Goal: Task Accomplishment & Management: Complete application form

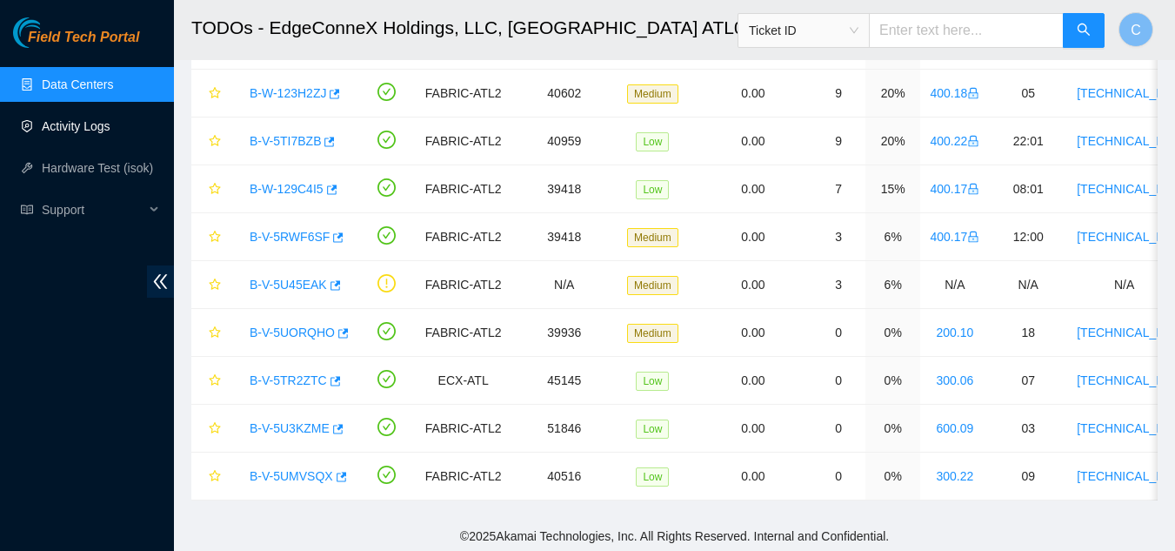
scroll to position [231, 0]
click at [92, 107] on ul "Data Centers Activity Logs Hardware Test (isok) Support" at bounding box center [87, 146] width 174 height 167
click at [106, 132] on link "Activity Logs" at bounding box center [76, 126] width 69 height 14
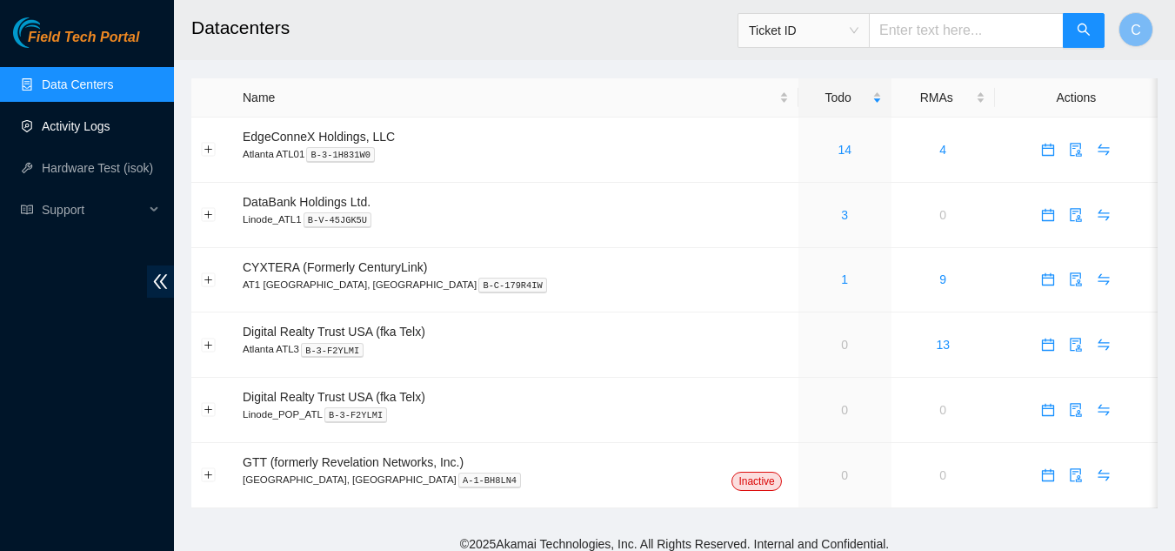
click at [74, 130] on link "Activity Logs" at bounding box center [76, 126] width 69 height 14
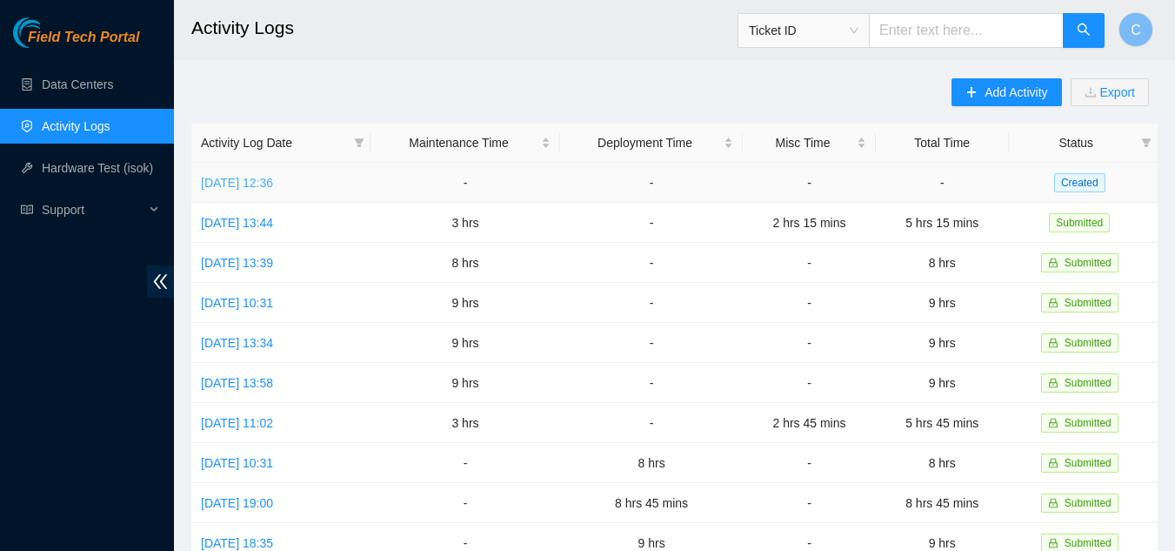
click at [242, 178] on link "Wed, 20 Aug 2025 12:36" at bounding box center [237, 183] width 72 height 14
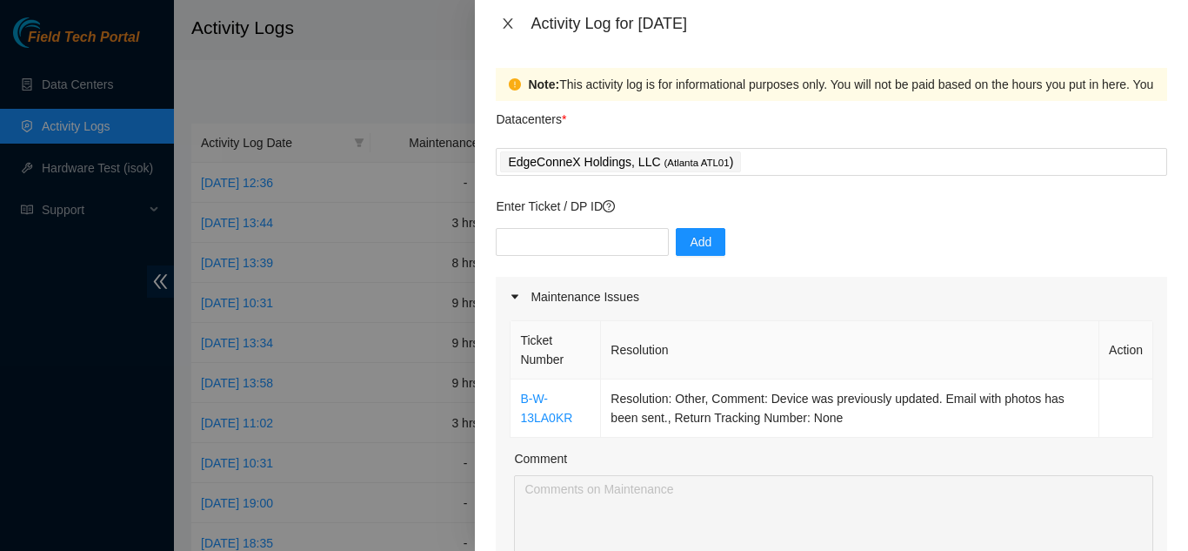
click at [510, 18] on icon "close" at bounding box center [508, 24] width 14 height 14
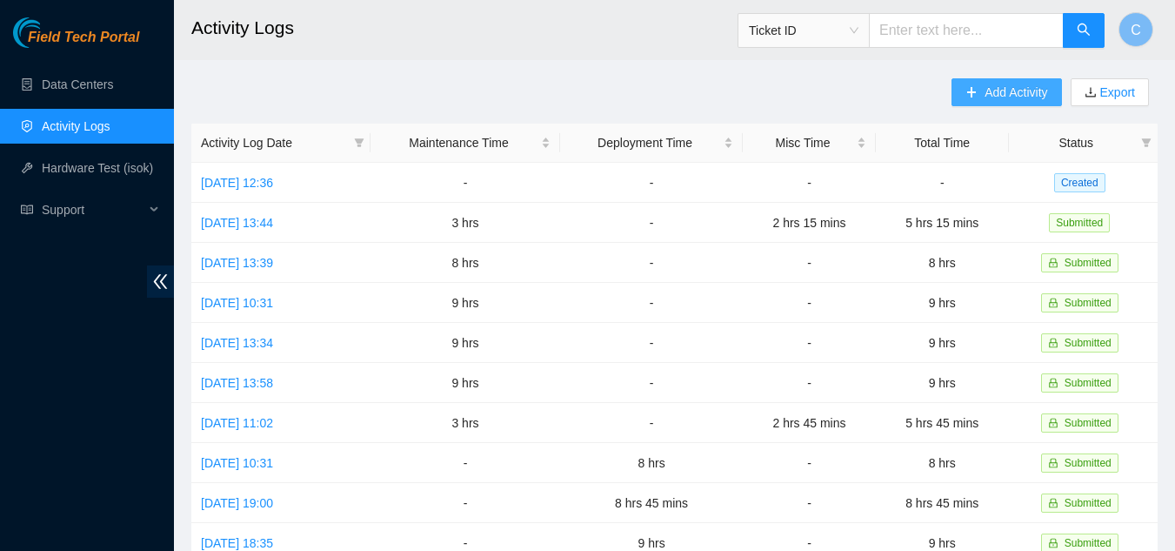
click at [997, 90] on span "Add Activity" at bounding box center [1015, 92] width 63 height 19
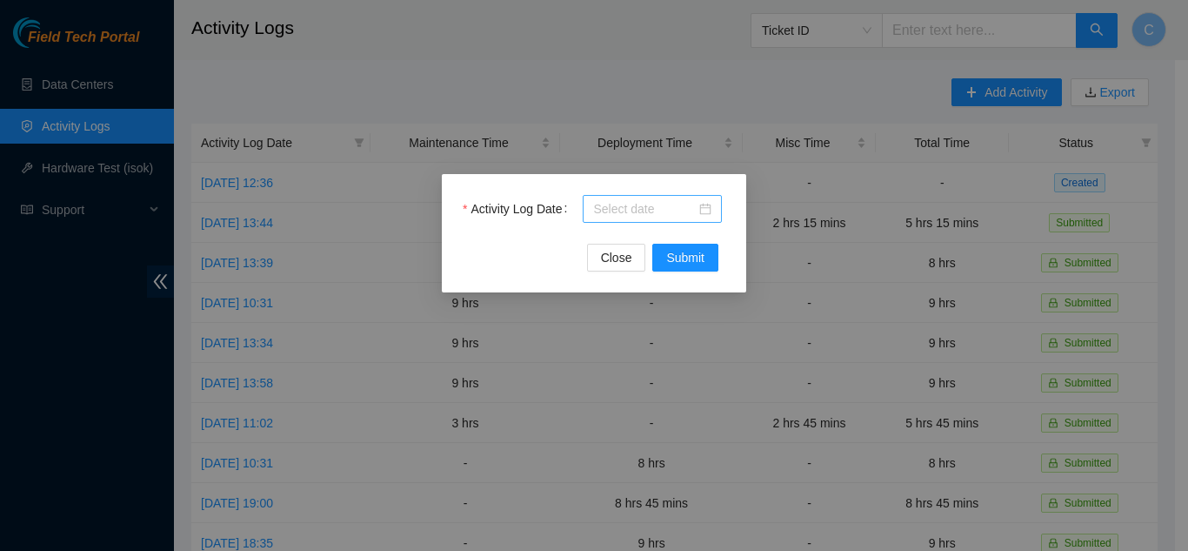
click at [600, 206] on input "Activity Log Date" at bounding box center [644, 208] width 103 height 19
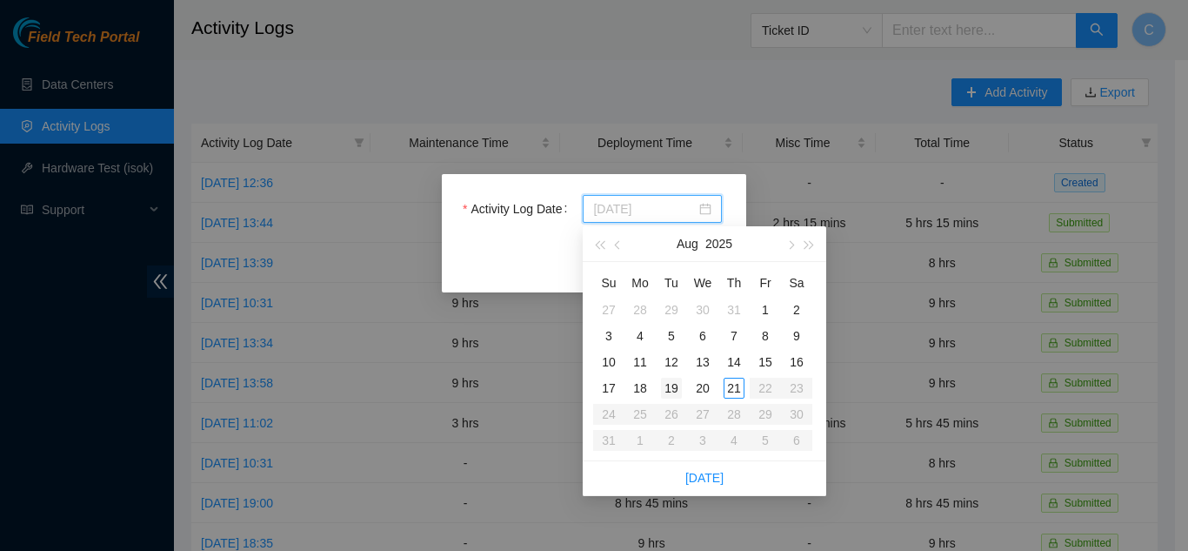
type input "2025-08-19"
click at [666, 385] on div "19" at bounding box center [671, 387] width 21 height 21
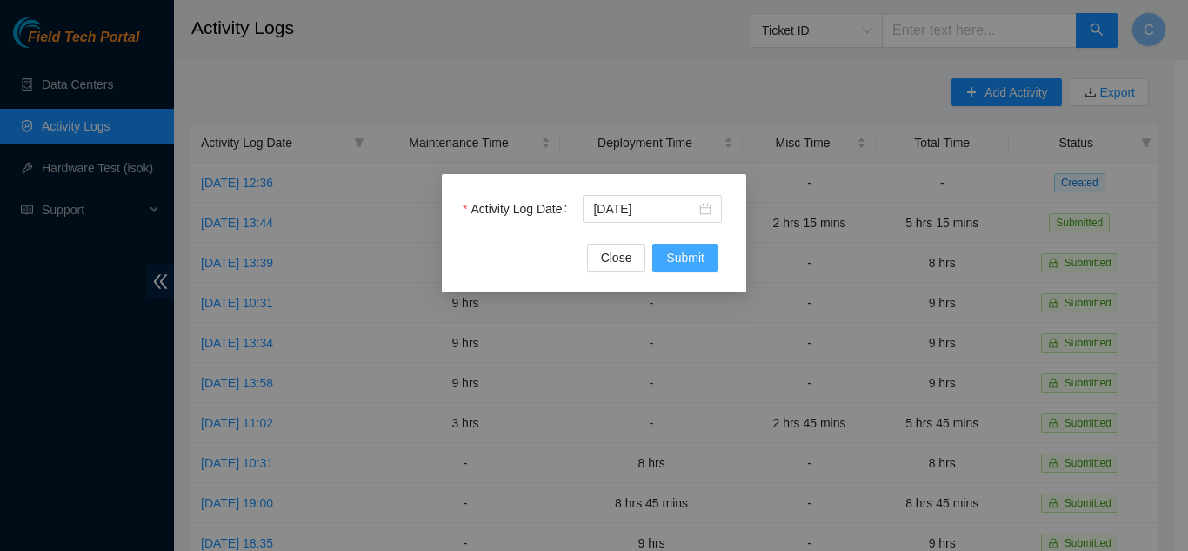
click at [685, 264] on span "Submit" at bounding box center [685, 257] width 38 height 19
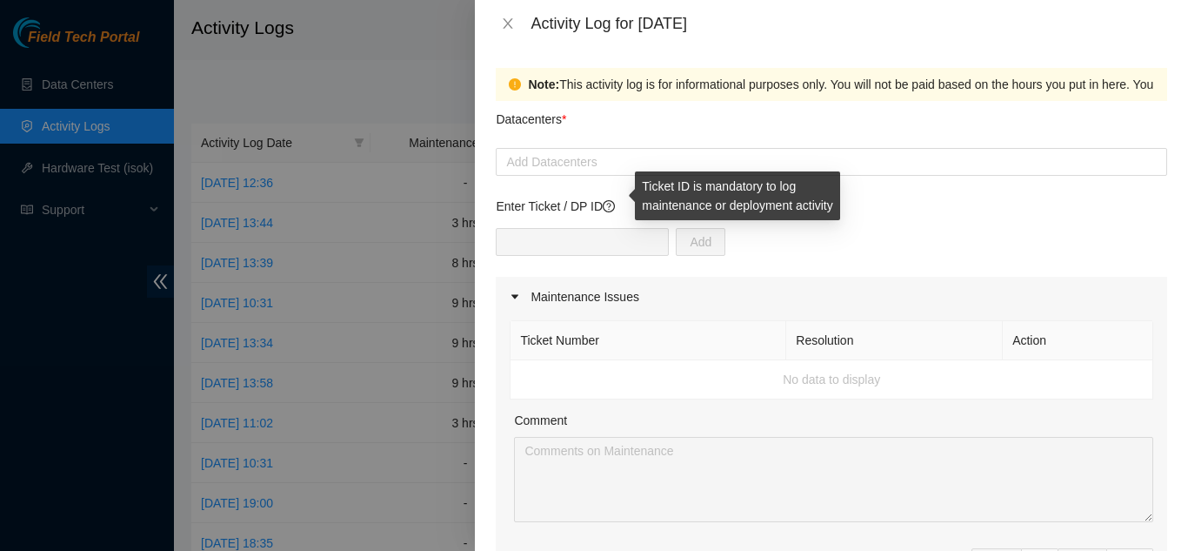
click at [609, 204] on icon "question-circle" at bounding box center [609, 206] width 12 height 12
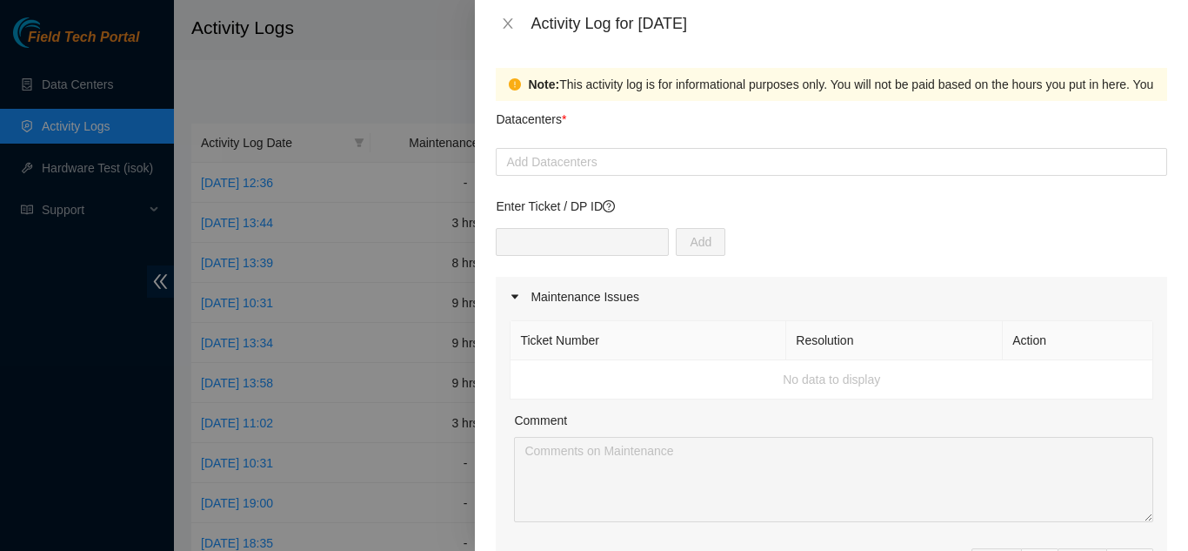
click at [769, 289] on div "Maintenance Issues" at bounding box center [831, 297] width 671 height 40
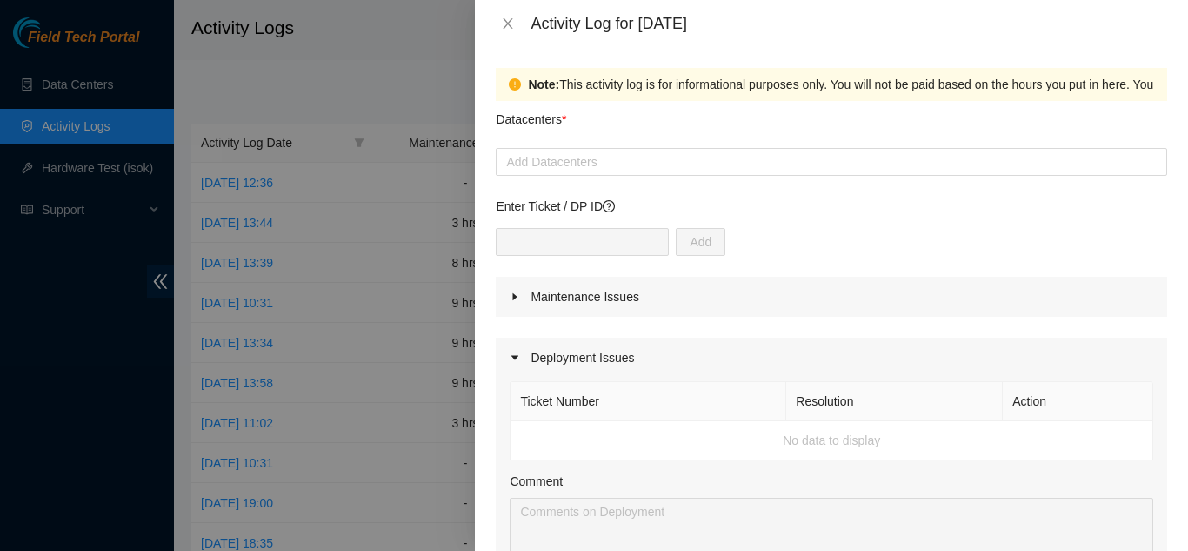
click at [765, 289] on div "Maintenance Issues" at bounding box center [831, 297] width 671 height 40
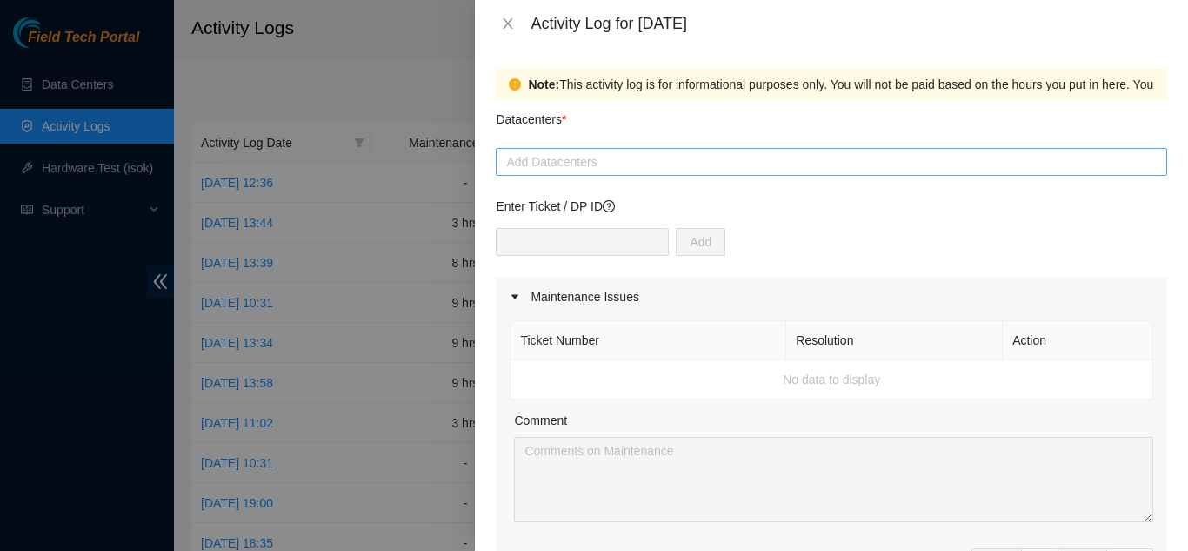
click at [624, 168] on div at bounding box center [831, 161] width 663 height 21
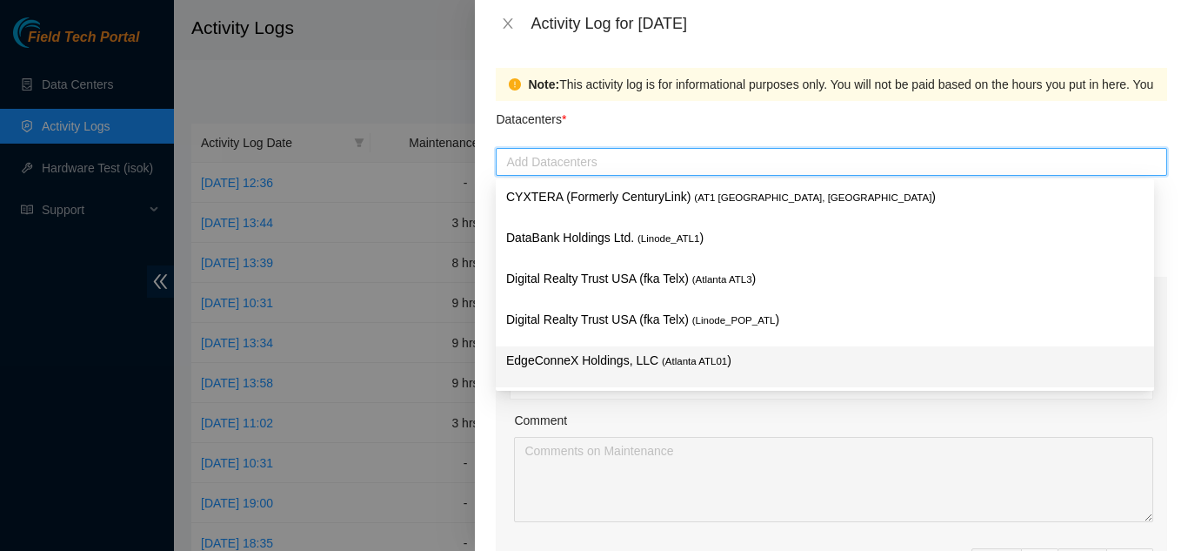
click at [599, 356] on p "EdgeConneX Holdings, LLC ( Atlanta ATL01 )" at bounding box center [824, 360] width 637 height 20
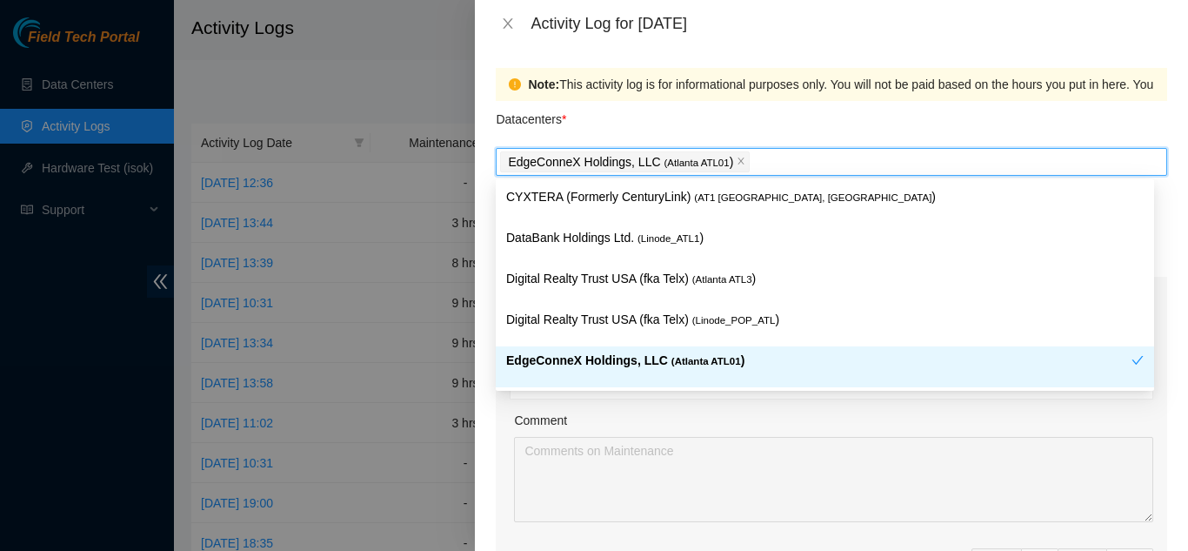
click at [869, 411] on div "Comment" at bounding box center [833, 423] width 639 height 26
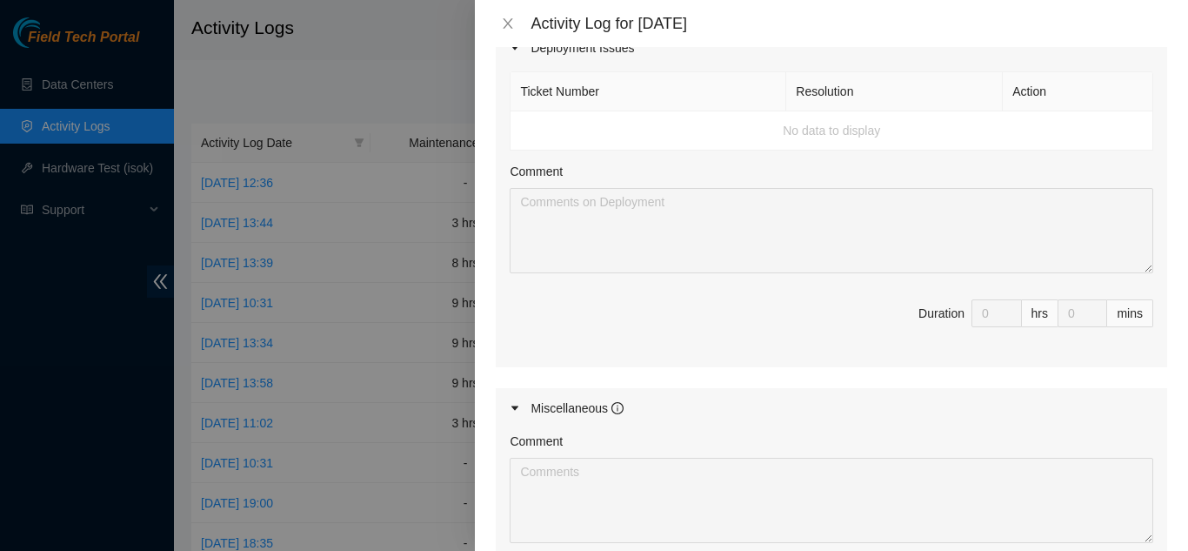
scroll to position [522, 0]
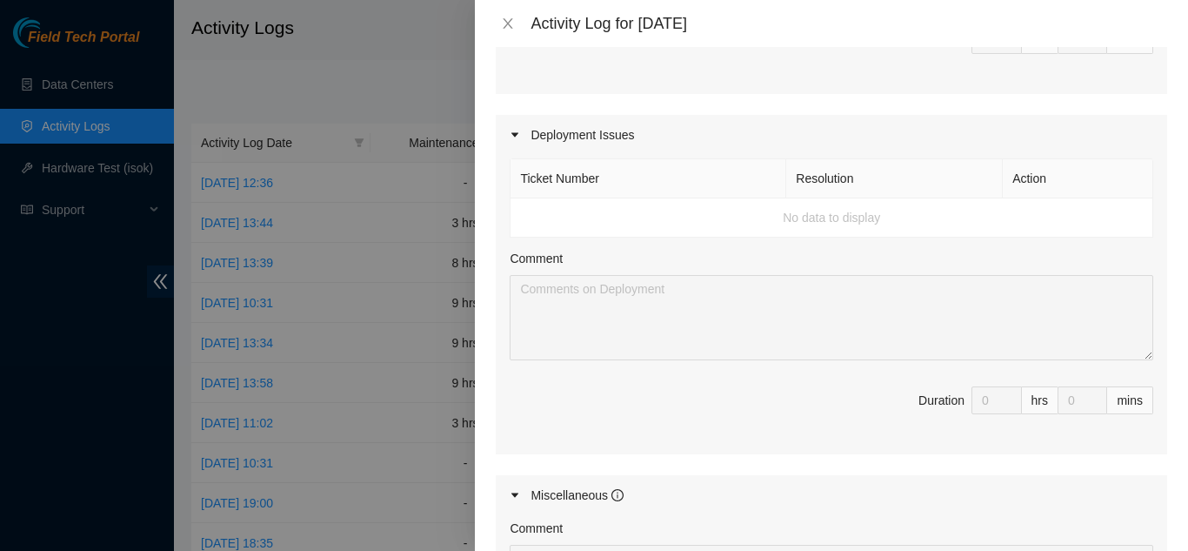
click at [544, 207] on td "No data to display" at bounding box center [832, 217] width 643 height 39
click at [802, 211] on td "No data to display" at bounding box center [832, 217] width 643 height 39
click at [1013, 211] on td "No data to display" at bounding box center [832, 217] width 643 height 39
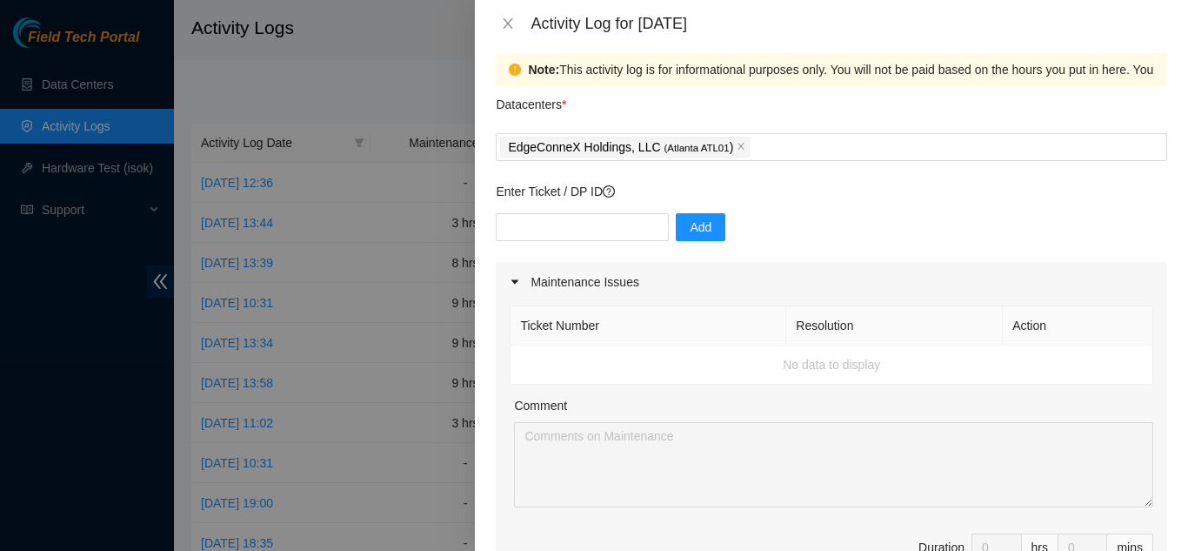
scroll to position [0, 0]
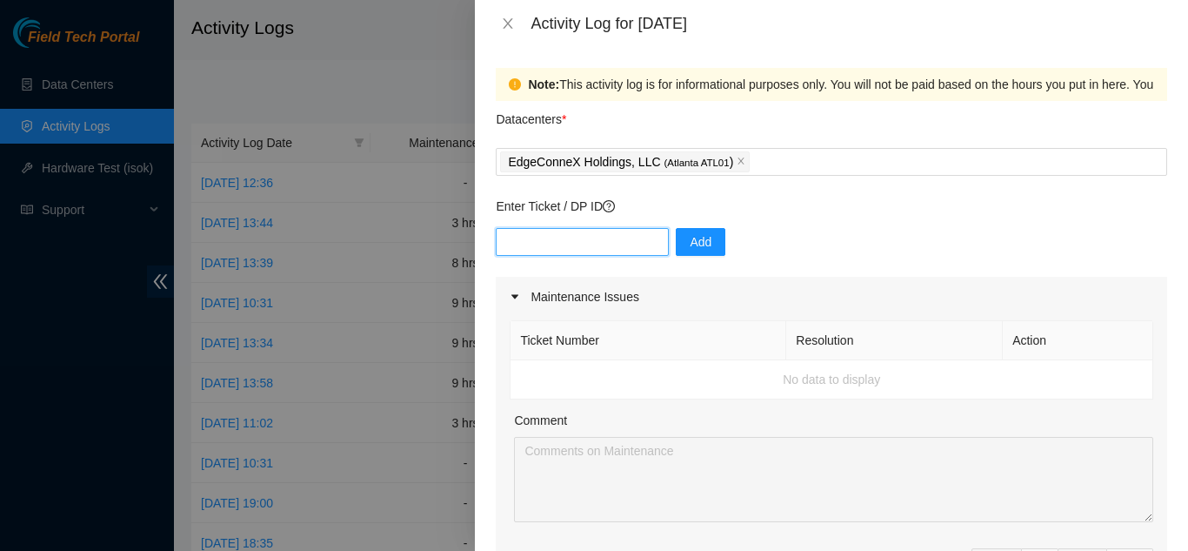
paste input "DP81460"
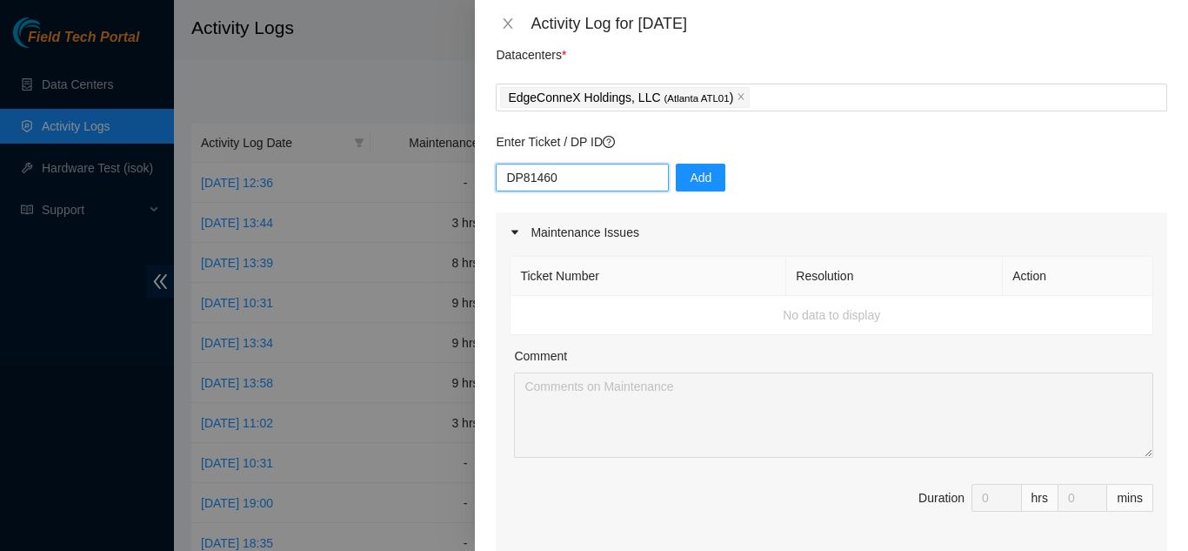
scroll to position [174, 0]
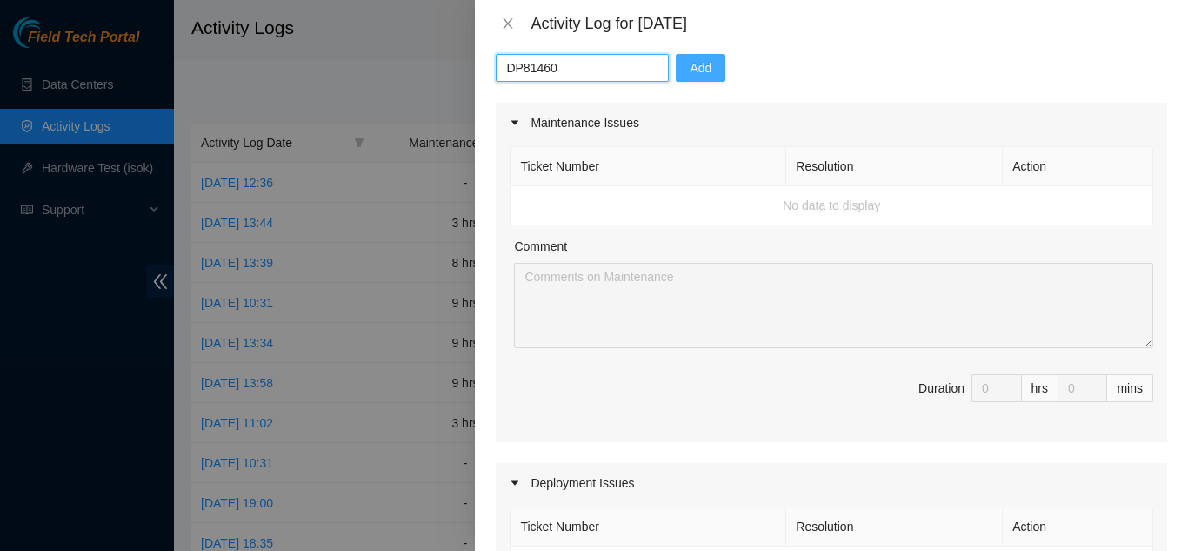
type input "DP81460"
click at [690, 71] on span "Add" at bounding box center [701, 67] width 22 height 19
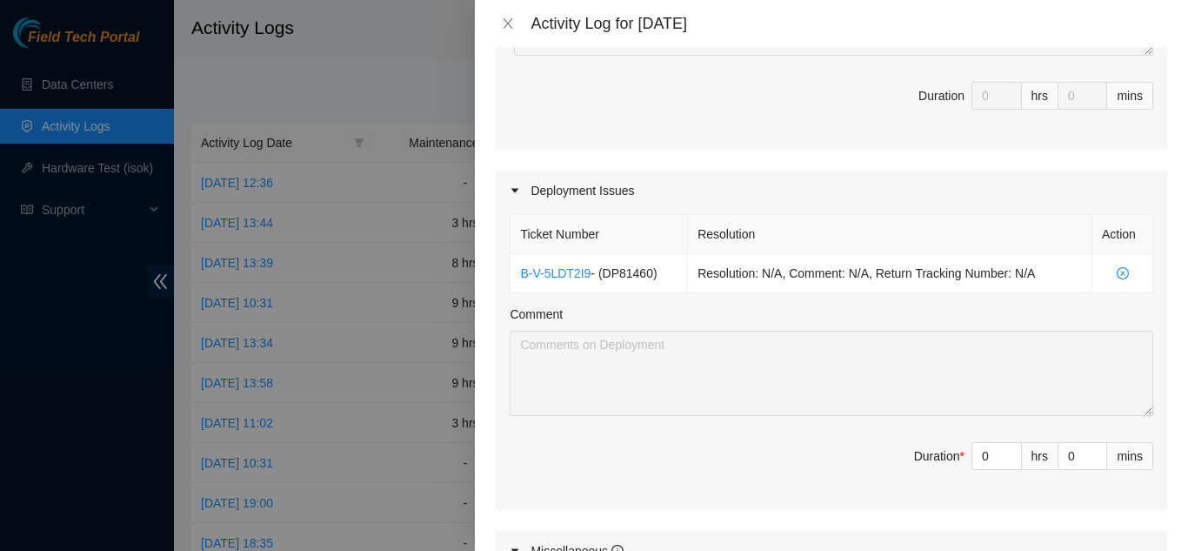
scroll to position [435, 0]
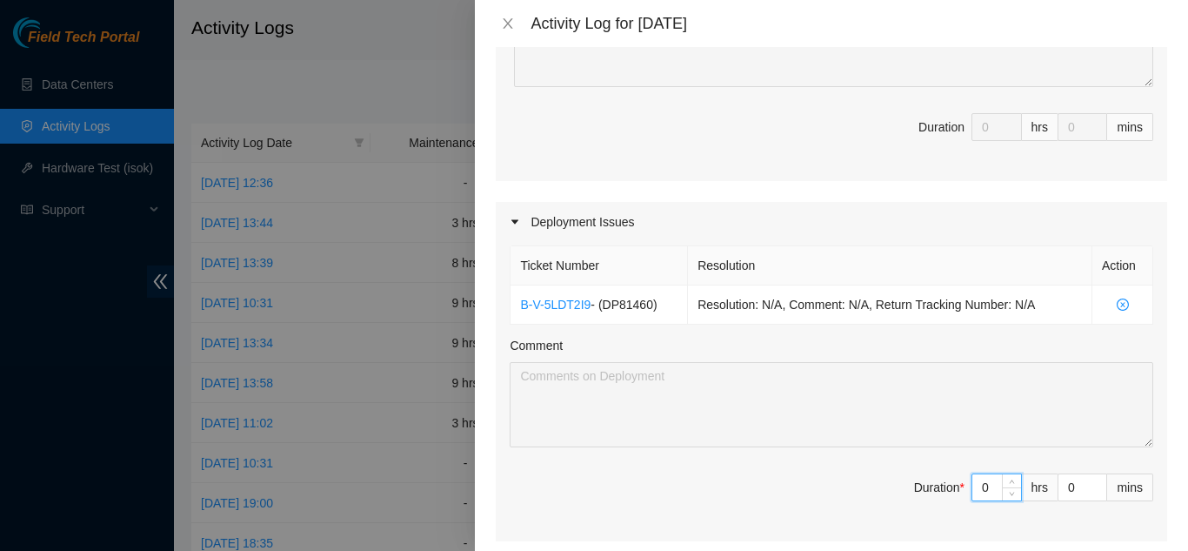
click at [979, 487] on input "0" at bounding box center [996, 487] width 49 height 26
type input "2"
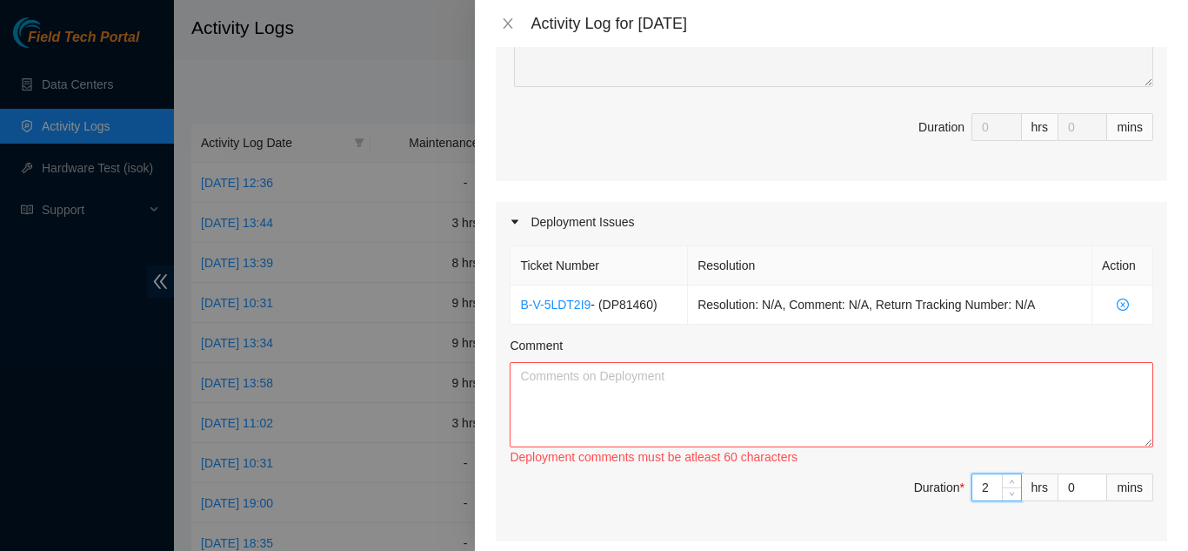
type input "2"
click at [904, 430] on textarea "Comment" at bounding box center [832, 404] width 644 height 85
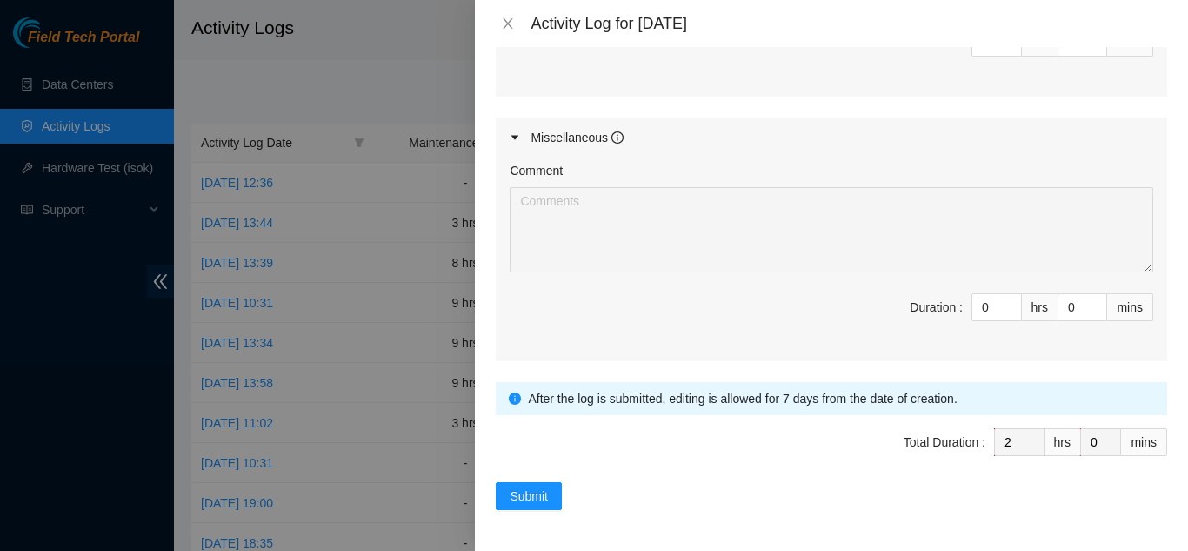
scroll to position [880, 0]
type textarea "Added air sleeves to front end and back end switches Racked and got power to sw…"
click at [975, 307] on input "0" at bounding box center [996, 306] width 49 height 26
type input "10"
type input "12"
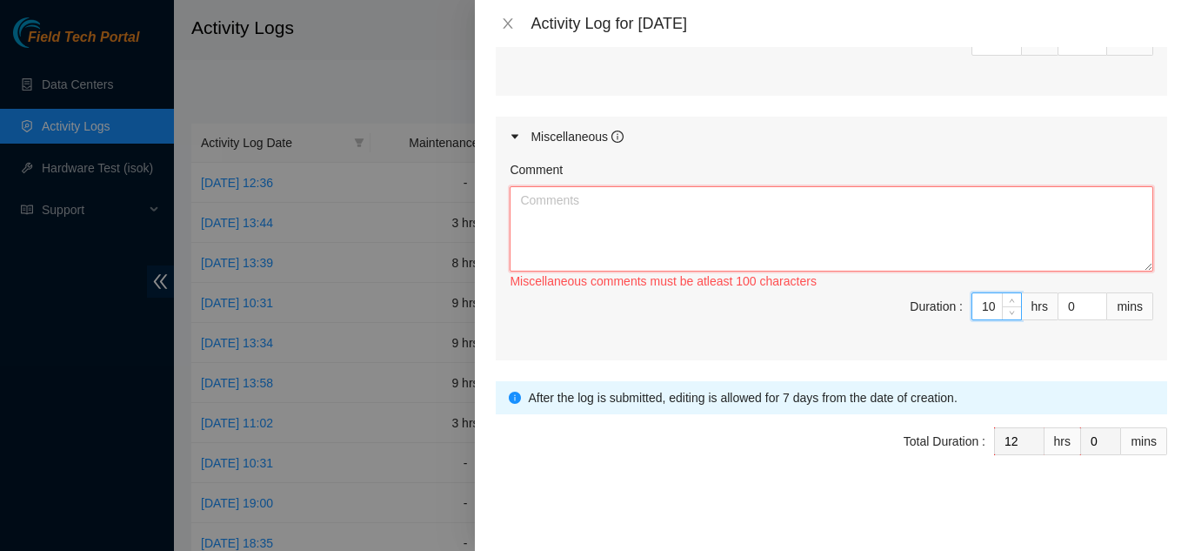
click at [934, 219] on textarea "Comment" at bounding box center [832, 228] width 644 height 85
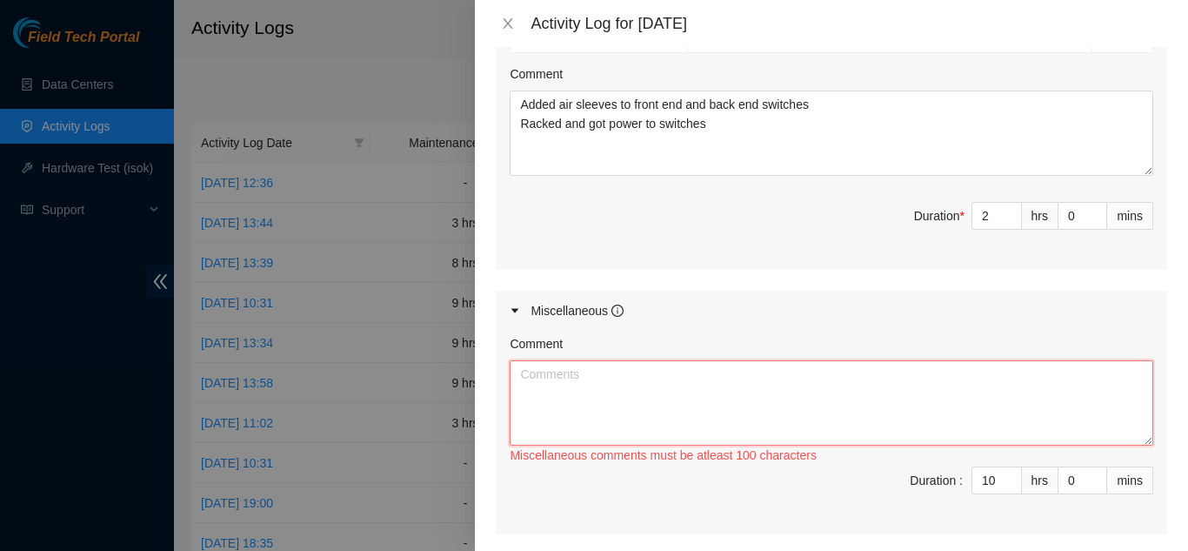
scroll to position [793, 0]
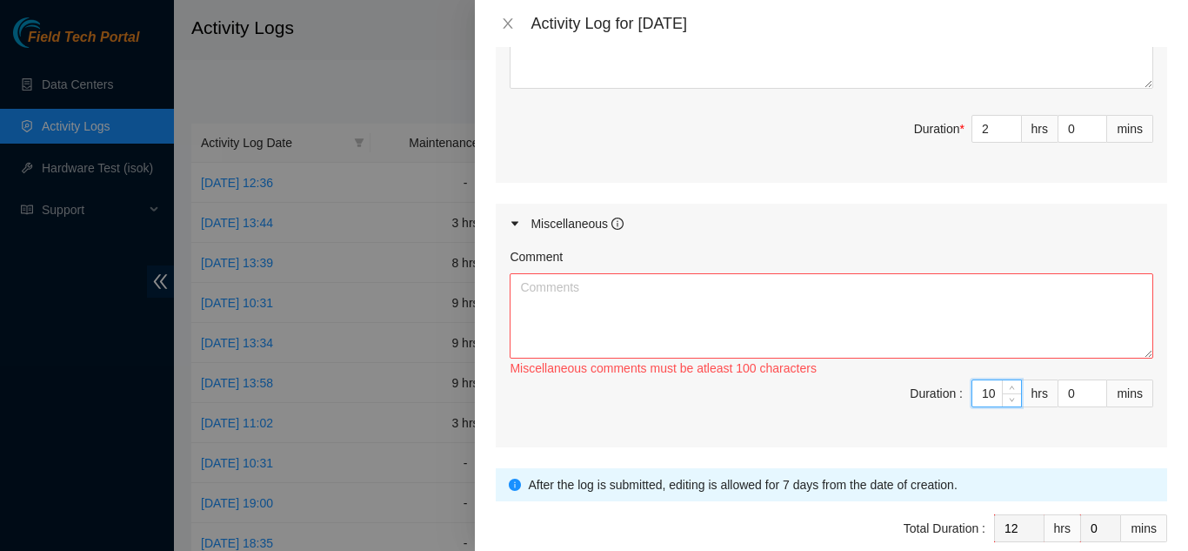
click at [988, 394] on input "10" at bounding box center [996, 393] width 49 height 26
drag, startPoint x: 988, startPoint y: 394, endPoint x: 968, endPoint y: 402, distance: 21.5
click at [972, 402] on input "10" at bounding box center [996, 393] width 49 height 26
type input "8"
type input "10"
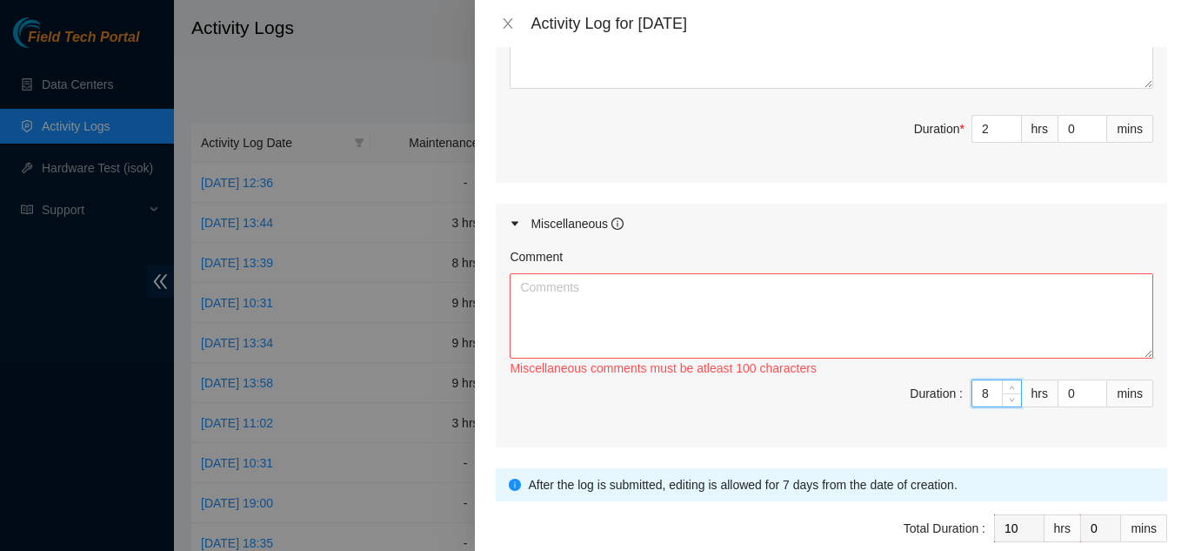
type input "8"
click at [942, 347] on textarea "Comment" at bounding box center [832, 315] width 644 height 85
type textarea "B"
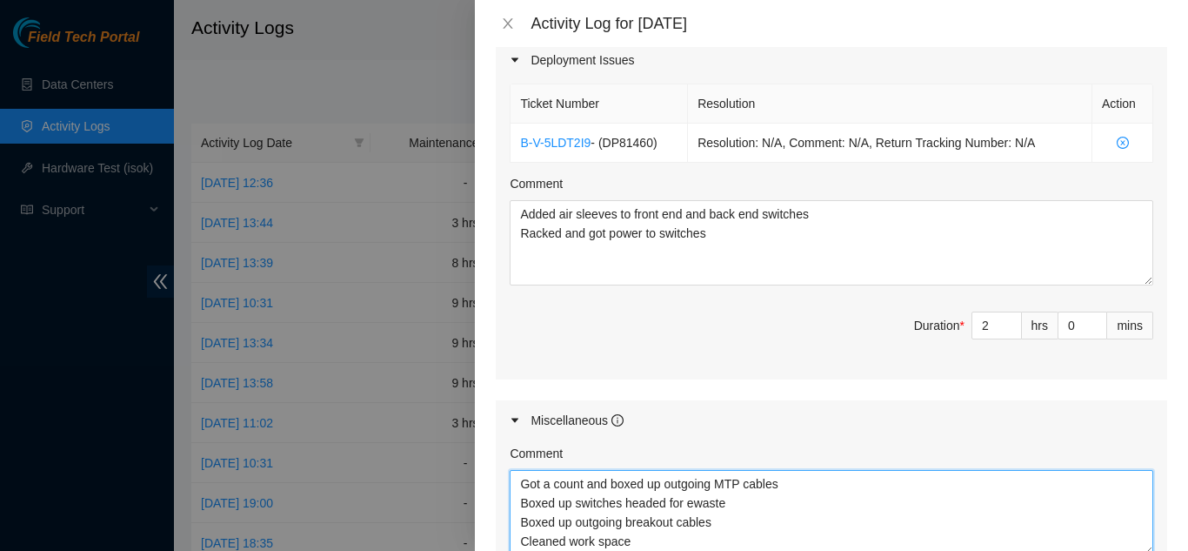
scroll to position [596, 0]
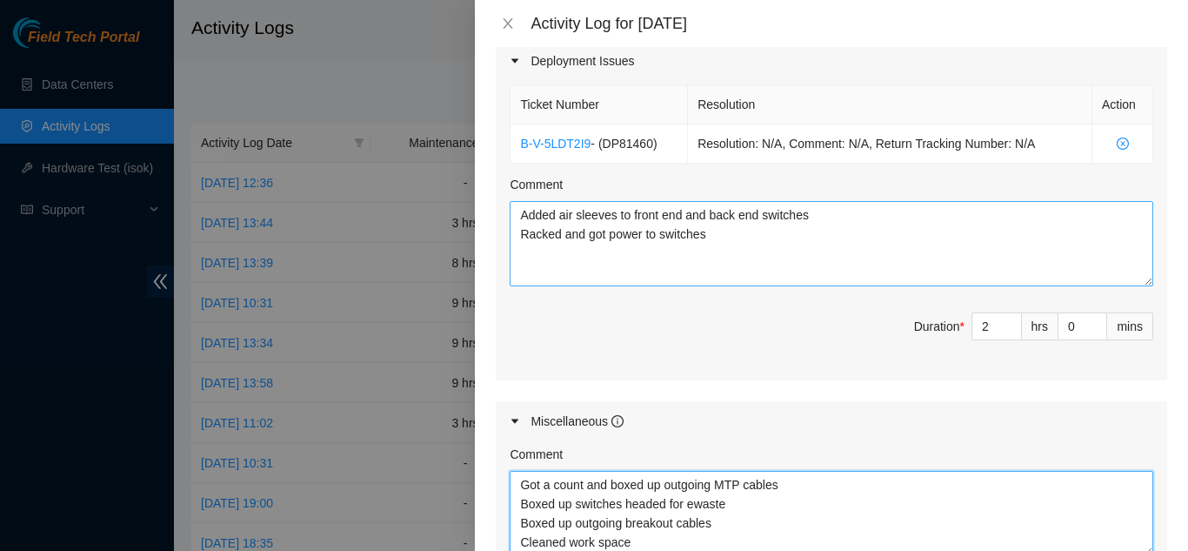
type textarea "Got a count and boxed up outgoing MTP cables Boxed up switches headed for ewast…"
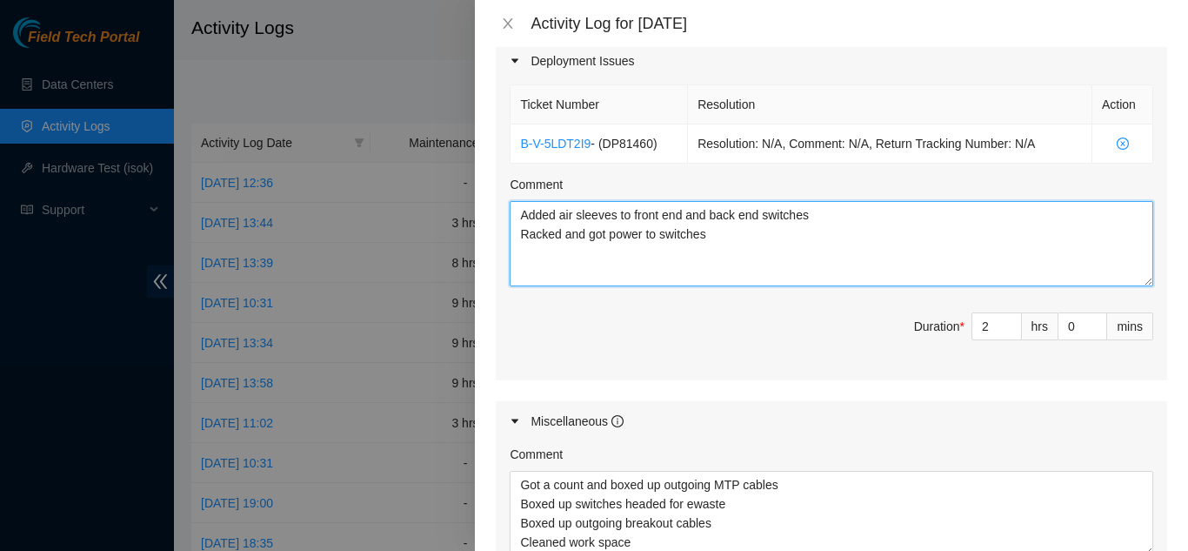
click at [871, 223] on textarea "Added air sleeves to front end and back end switches Racked and got power to sw…" at bounding box center [832, 243] width 644 height 85
click at [836, 239] on textarea "Added air sleeves to front end and back end switches Racked and got power to sw…" at bounding box center [832, 243] width 644 height 85
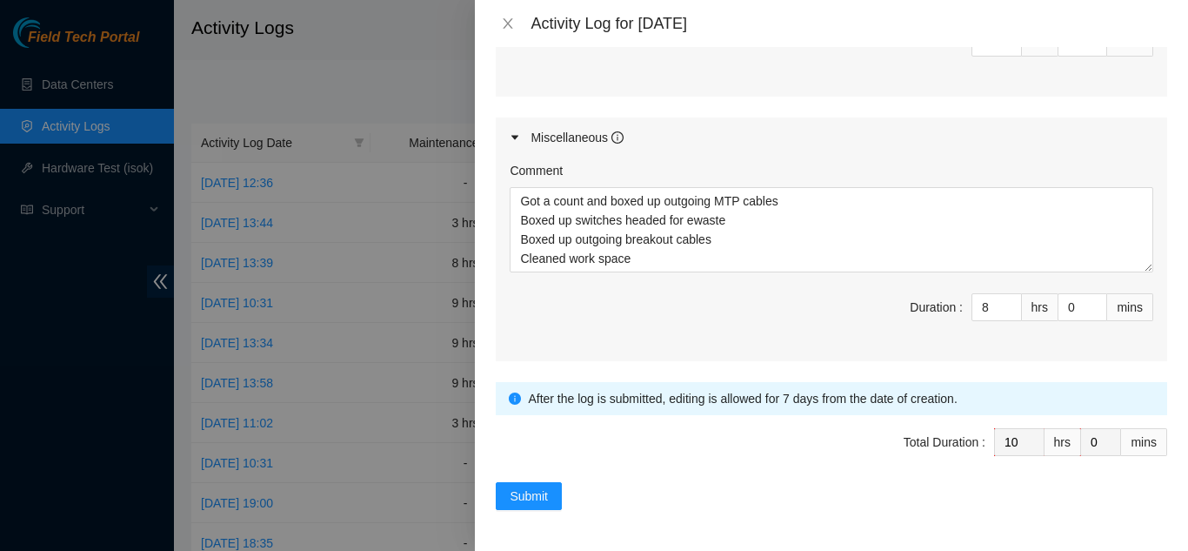
scroll to position [880, 0]
type textarea "Added air sleeves to front end and back end switches Racked and got power to sw…"
click at [527, 489] on span "Submit" at bounding box center [529, 494] width 38 height 19
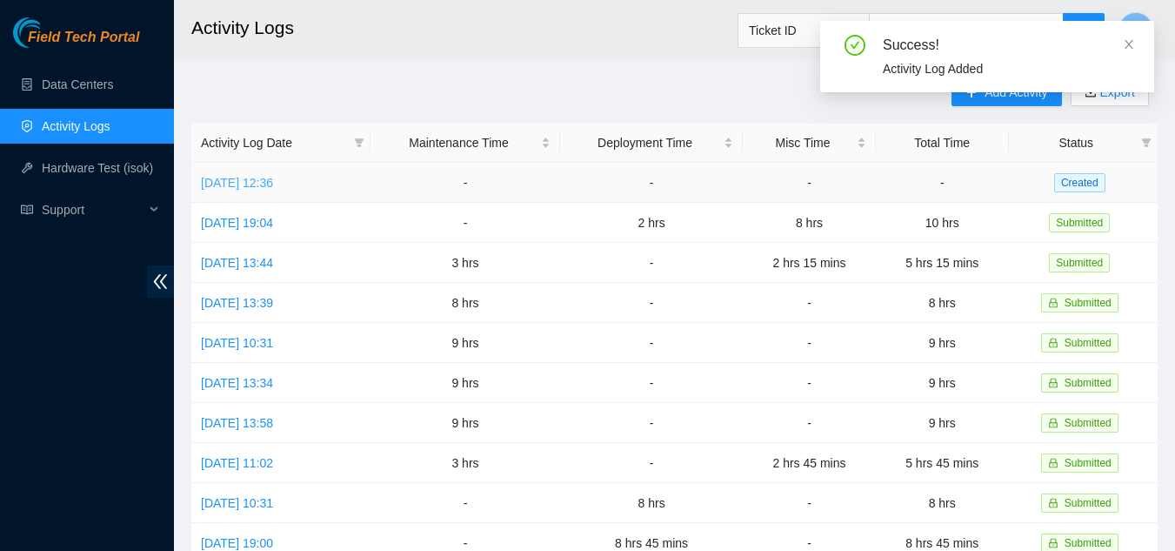
click at [273, 181] on link "Wed, 20 Aug 2025 12:36" at bounding box center [237, 183] width 72 height 14
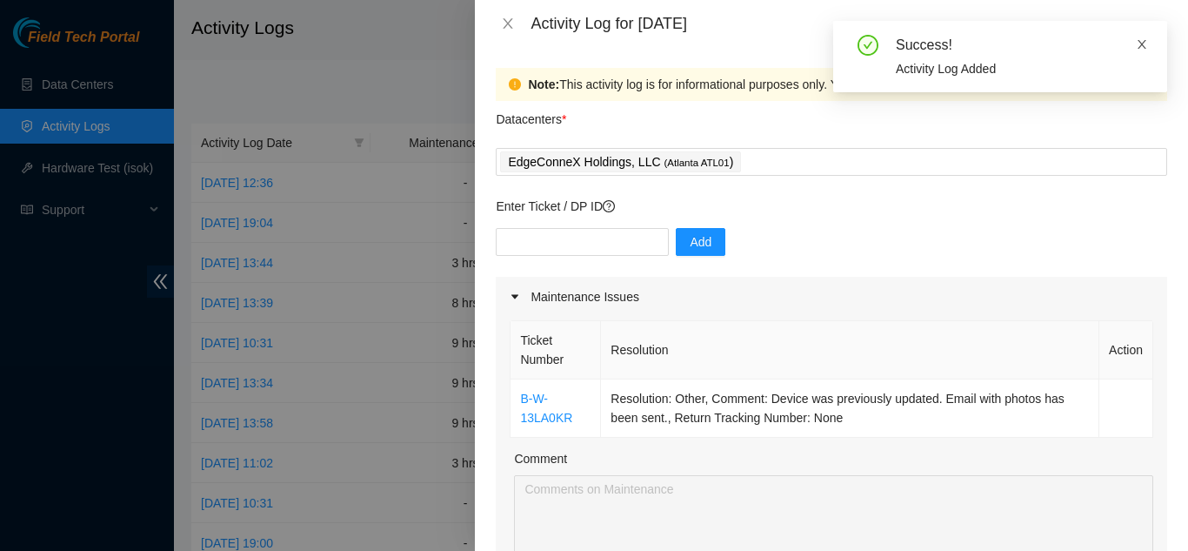
click at [1145, 43] on icon "close" at bounding box center [1142, 44] width 12 height 12
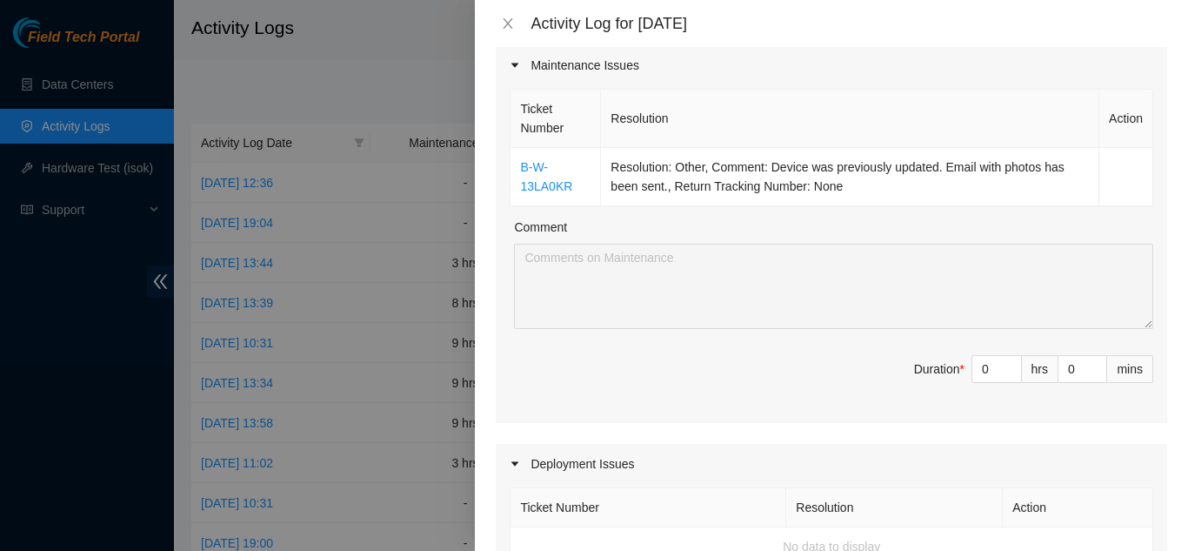
scroll to position [261, 0]
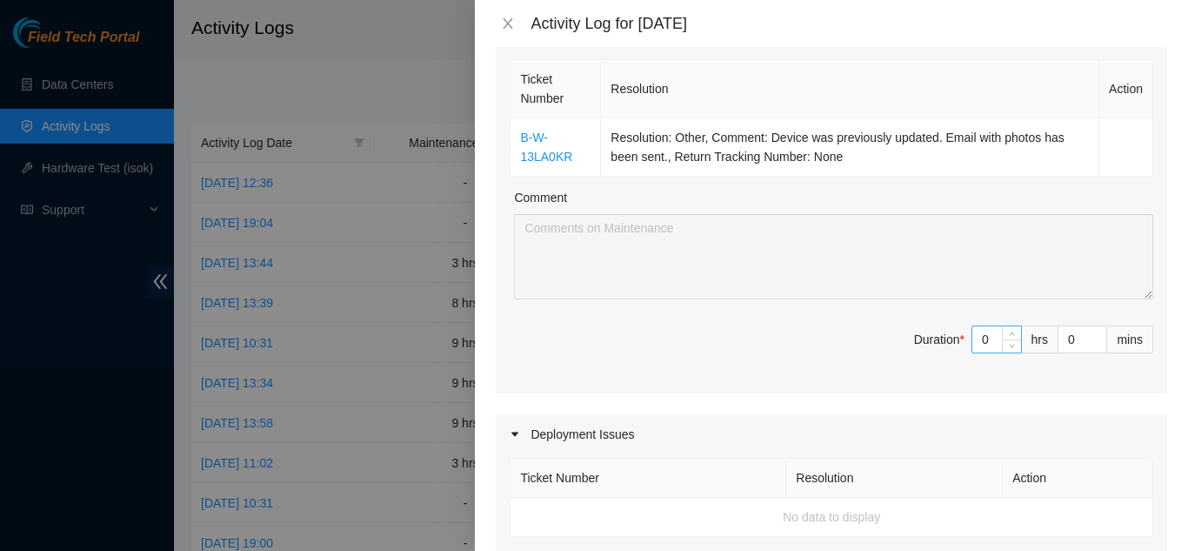
click at [973, 346] on input "0" at bounding box center [996, 339] width 49 height 26
type input "3"
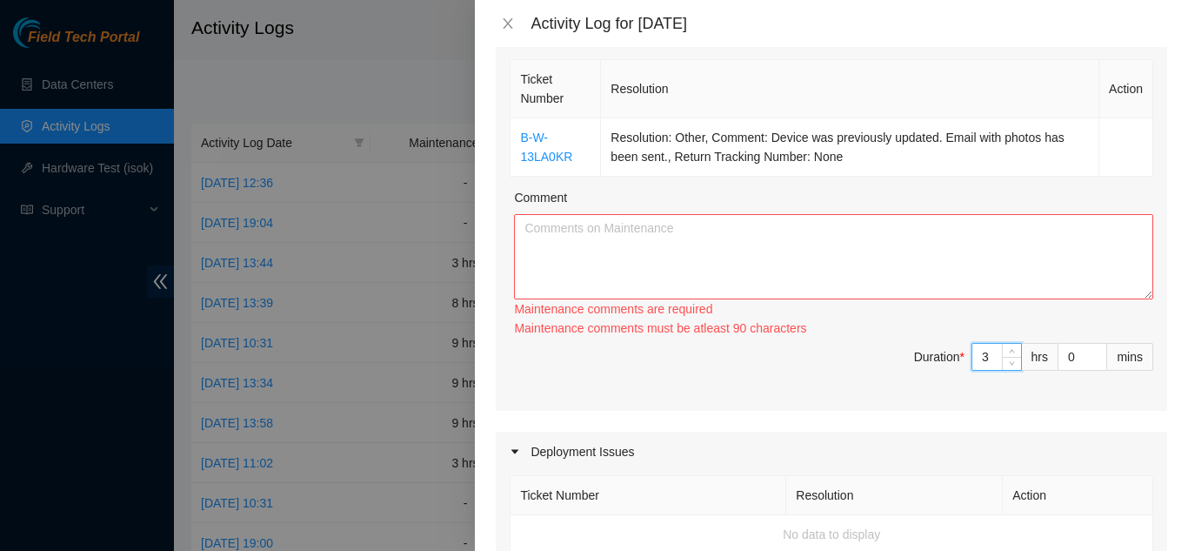
type input "0"
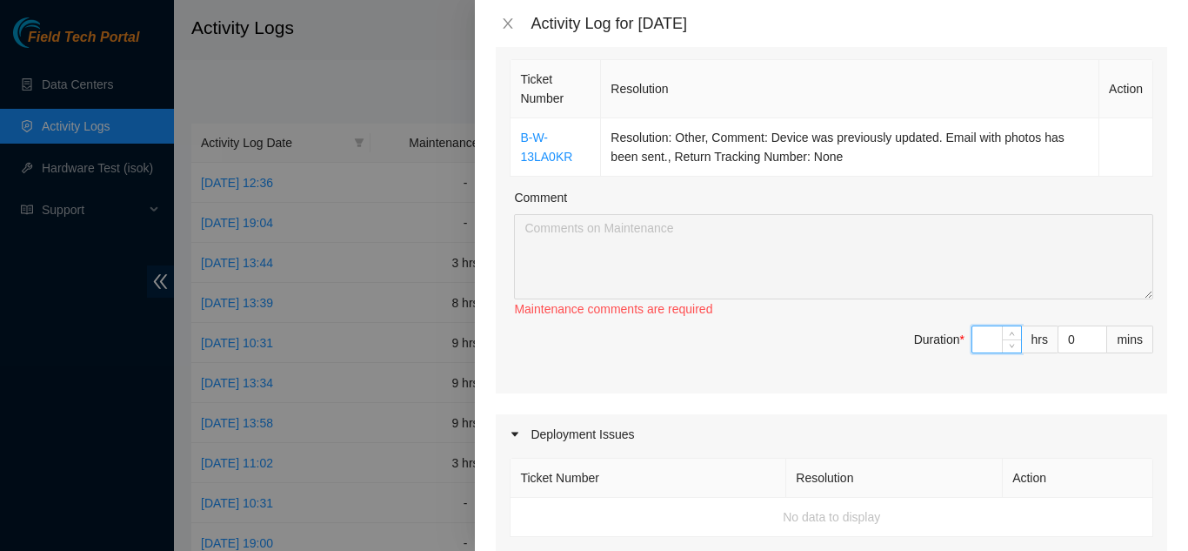
type input "1"
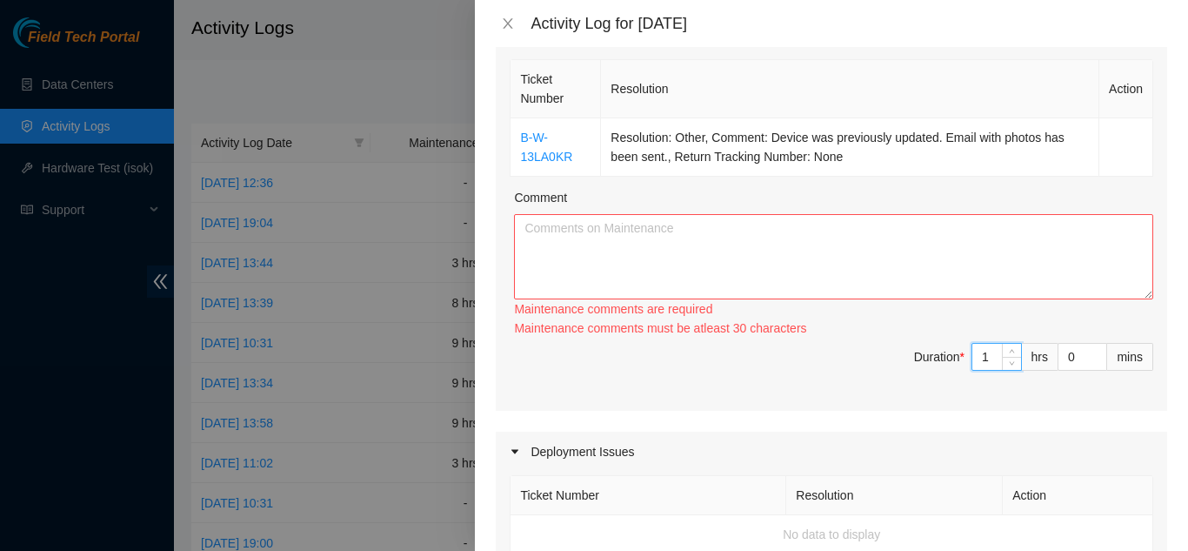
type input "1"
click at [791, 235] on textarea "Comment" at bounding box center [833, 256] width 639 height 85
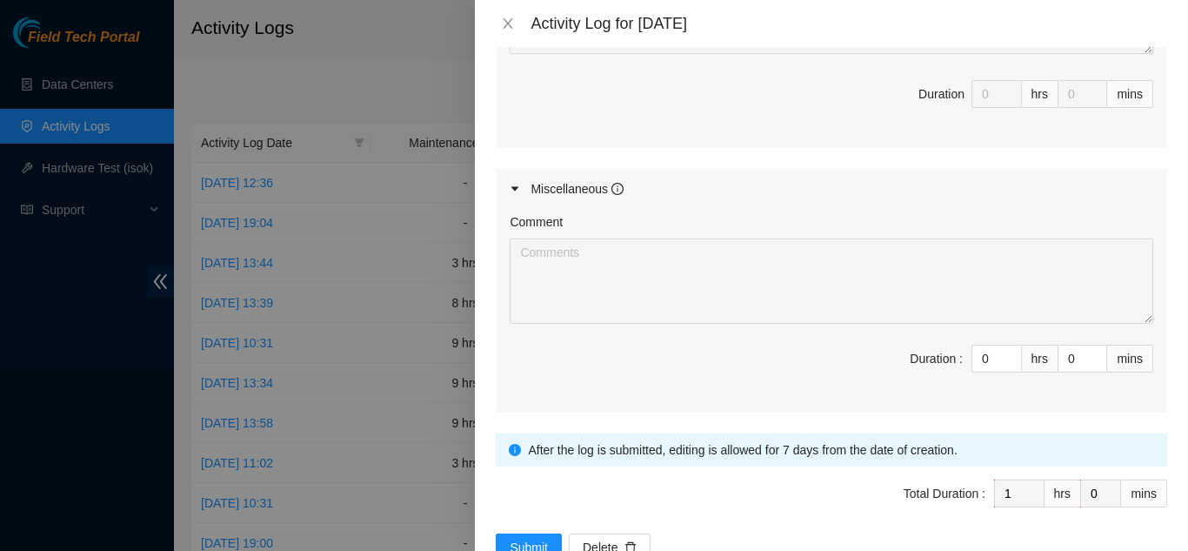
scroll to position [870, 0]
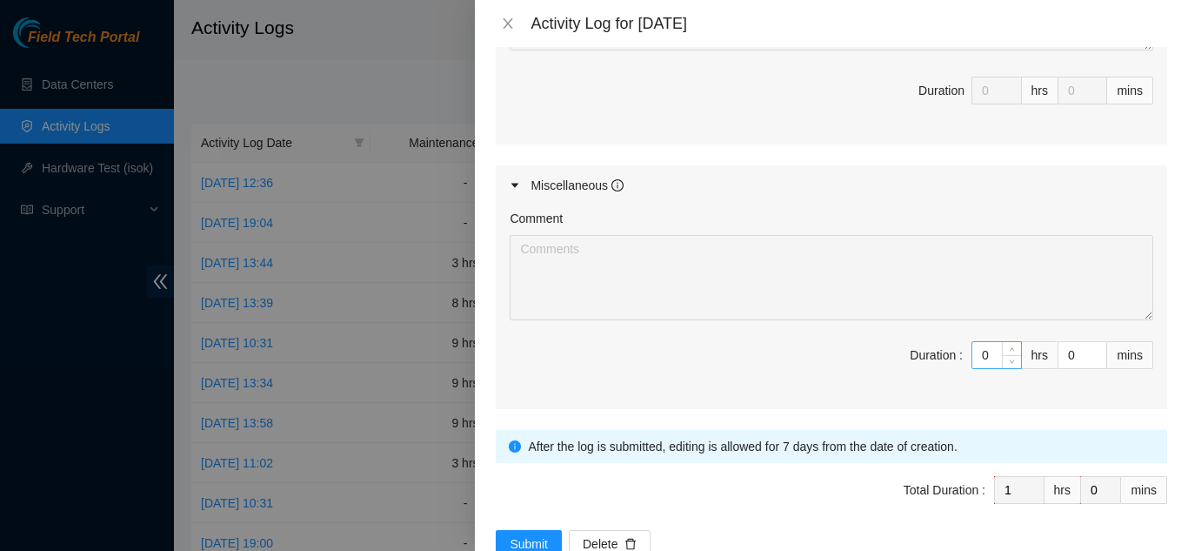
type textarea "Updated viavi otdr Sent email and attached pictures"
click at [972, 349] on input "0" at bounding box center [996, 355] width 49 height 26
type input "09"
type input "10"
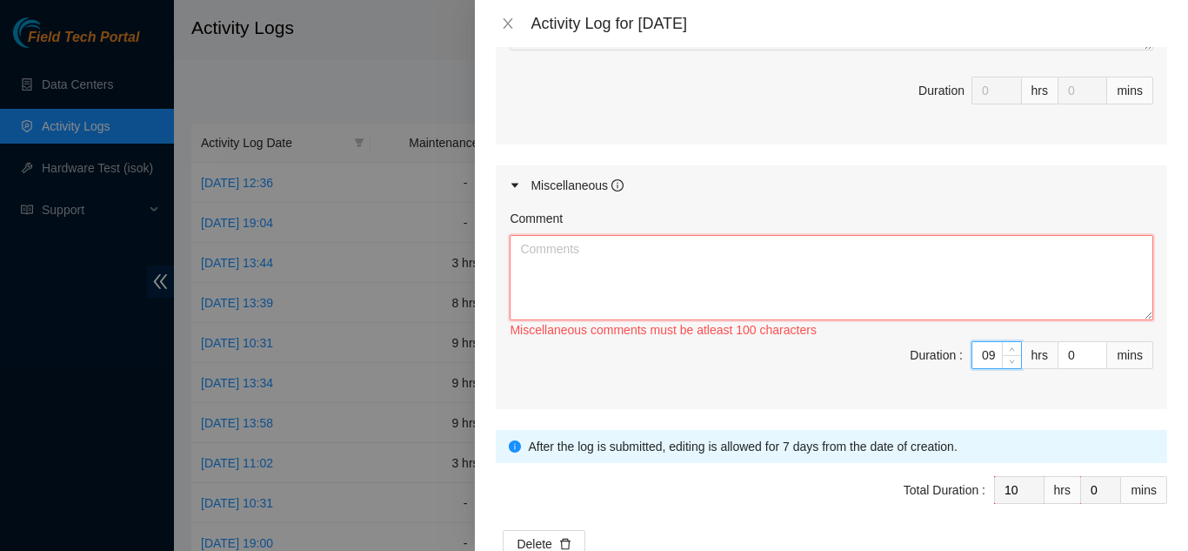
type input "9"
click at [991, 267] on textarea "Comment" at bounding box center [832, 277] width 644 height 85
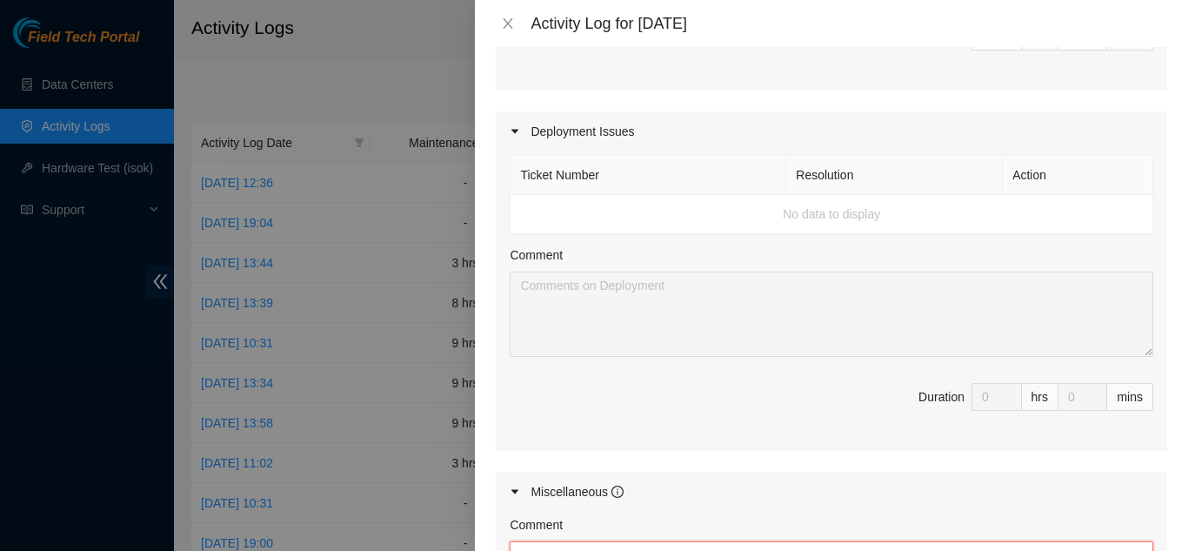
scroll to position [522, 0]
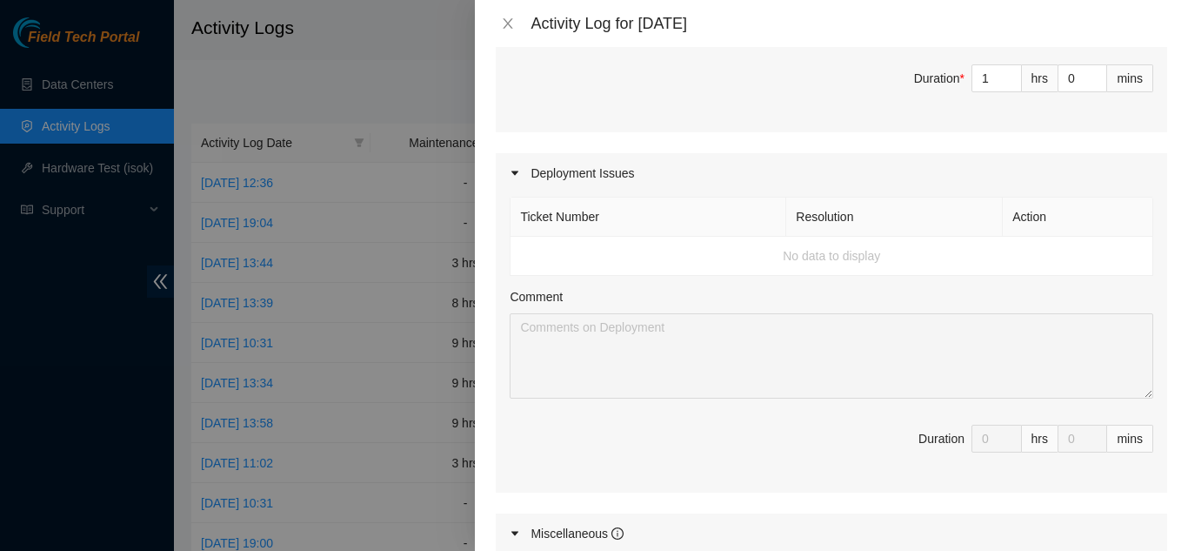
click at [568, 248] on td "No data to display" at bounding box center [832, 256] width 643 height 39
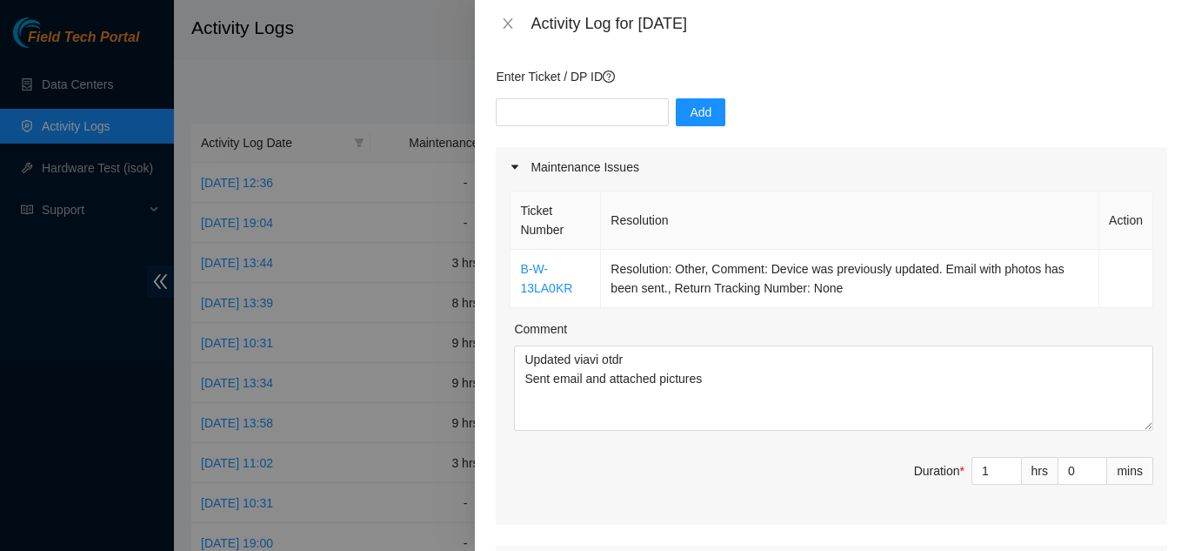
scroll to position [87, 0]
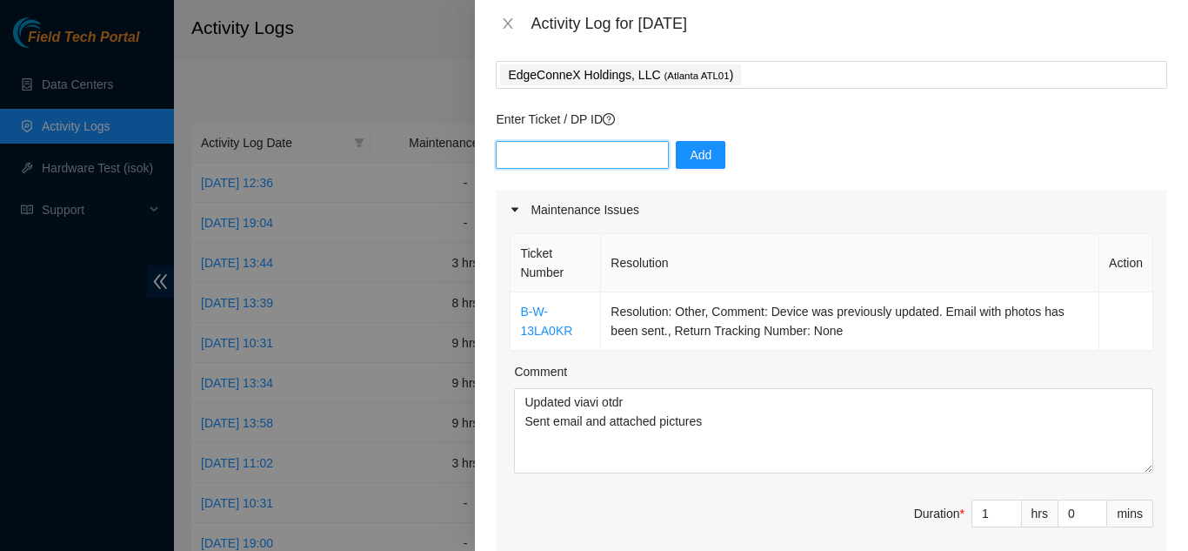
click at [587, 150] on input "text" at bounding box center [582, 155] width 173 height 28
paste input "DP81460"
type input "DP81460"
click at [696, 150] on span "Add" at bounding box center [701, 154] width 22 height 19
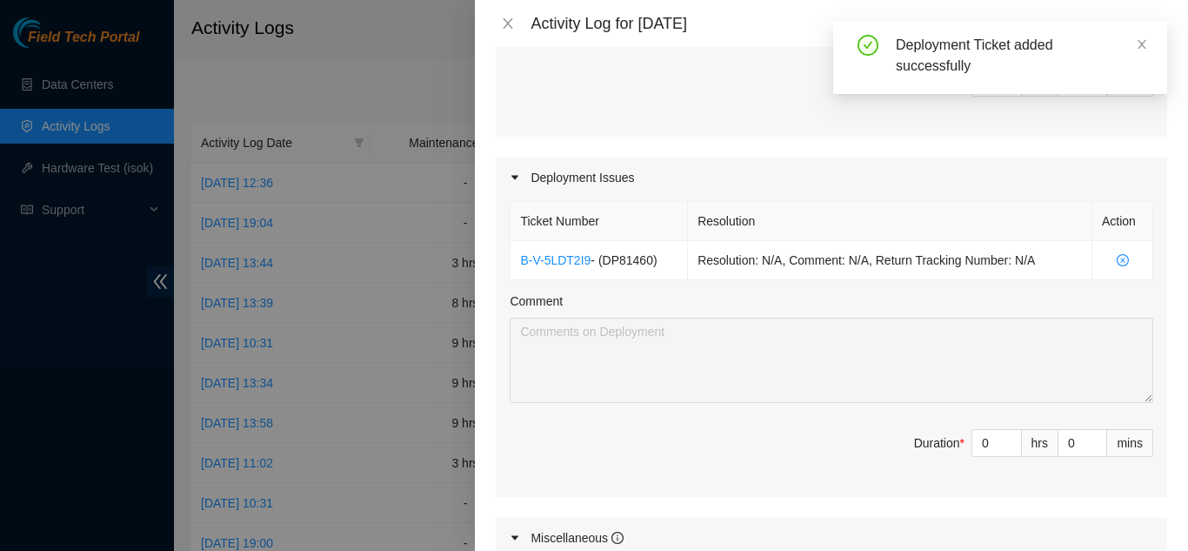
scroll to position [522, 0]
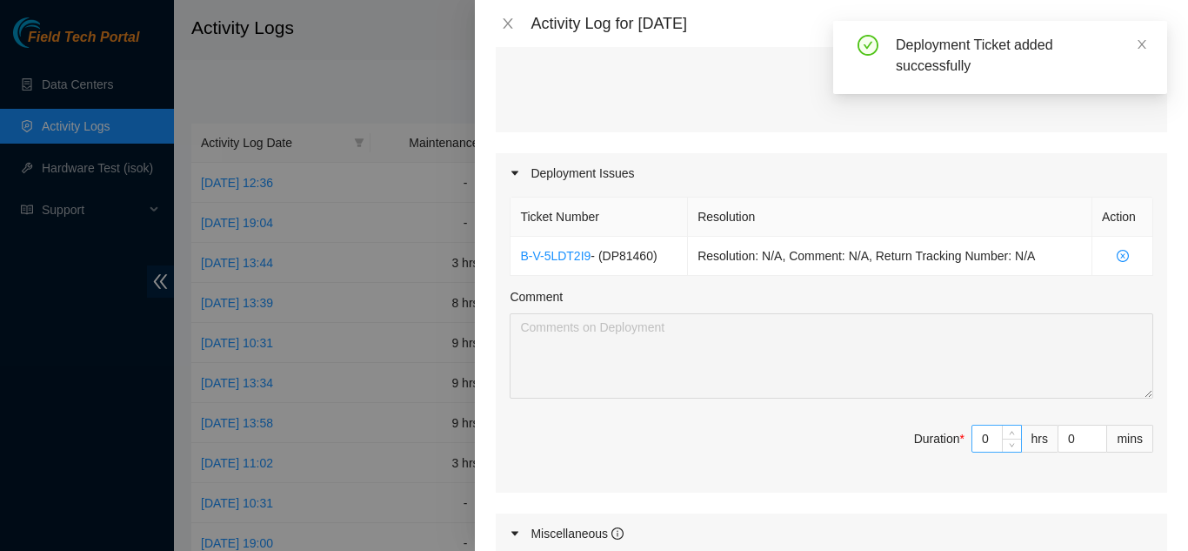
click at [974, 439] on input "0" at bounding box center [996, 438] width 49 height 26
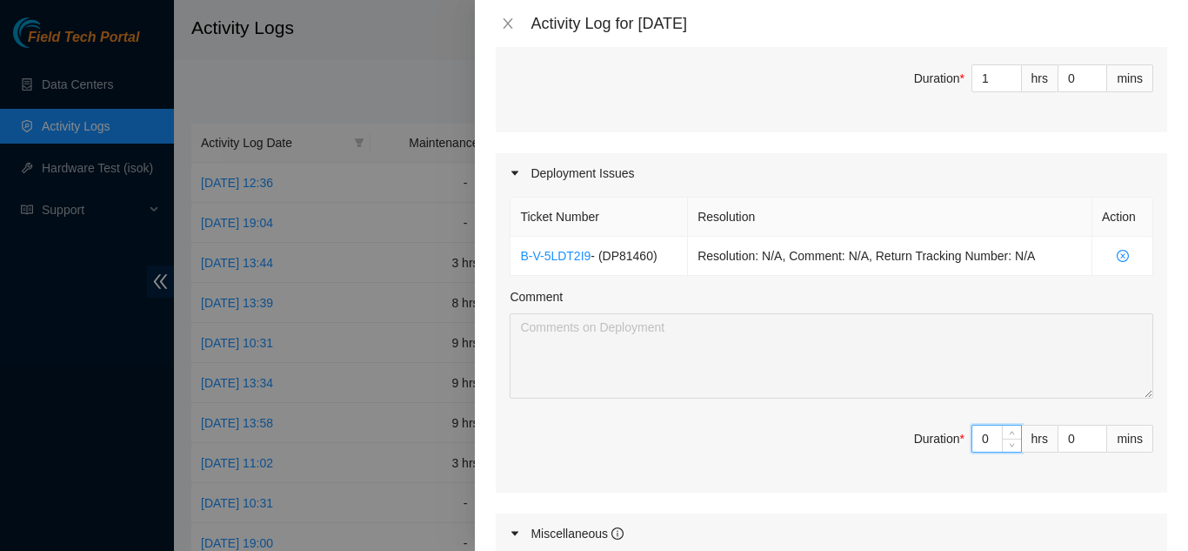
type input "04"
type input "14"
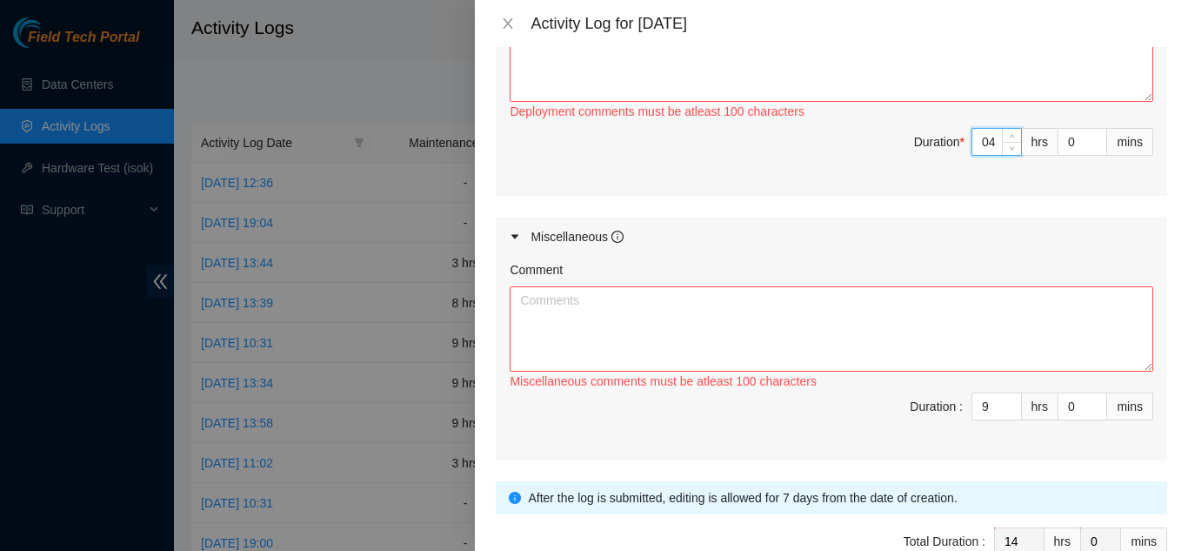
scroll to position [918, 0]
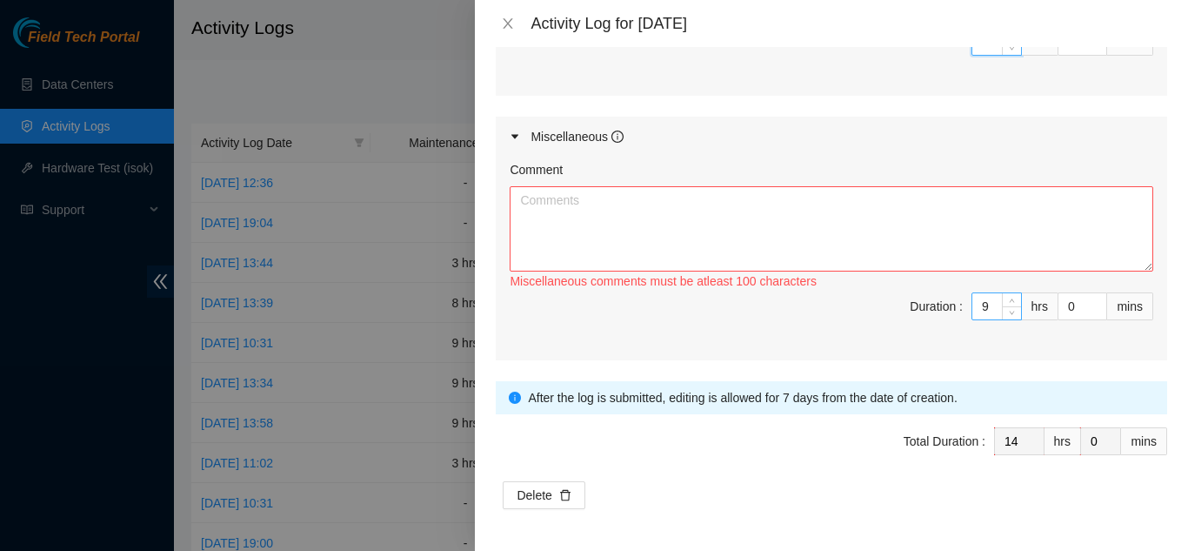
type input "4"
drag, startPoint x: 977, startPoint y: 305, endPoint x: 958, endPoint y: 305, distance: 19.1
click at [958, 305] on span "Duration : 9 hrs 0 mins" at bounding box center [832, 316] width 644 height 49
type input "5"
type input "10"
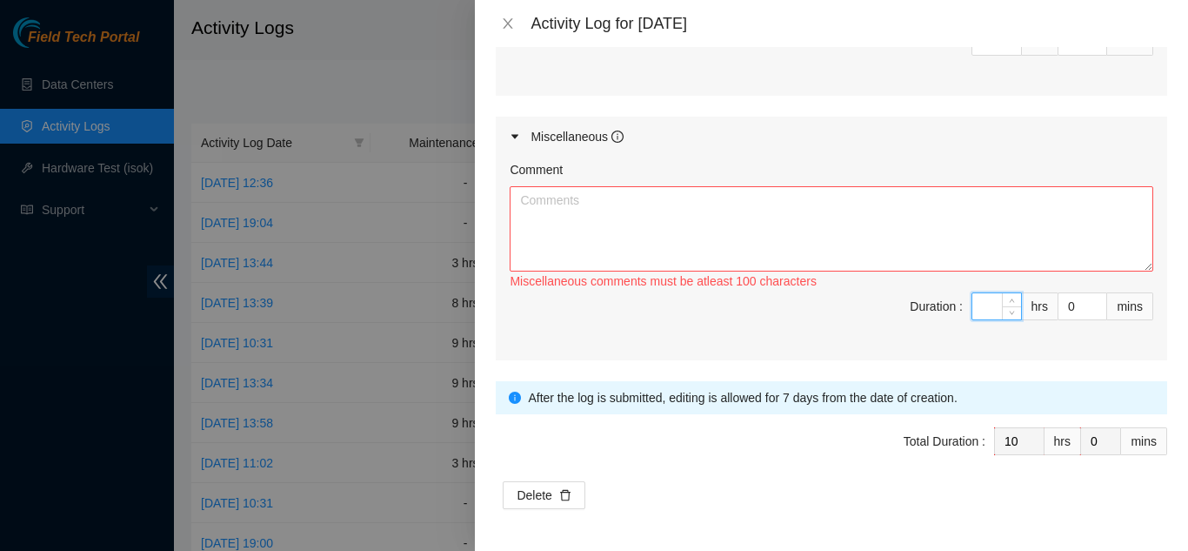
type input "5"
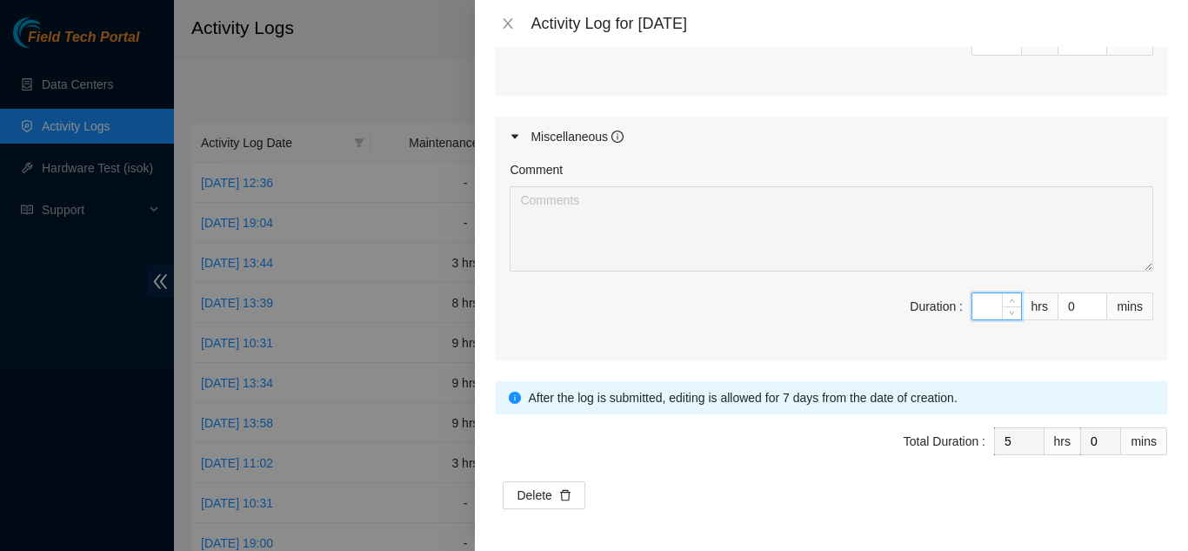
type input "4"
type input "9"
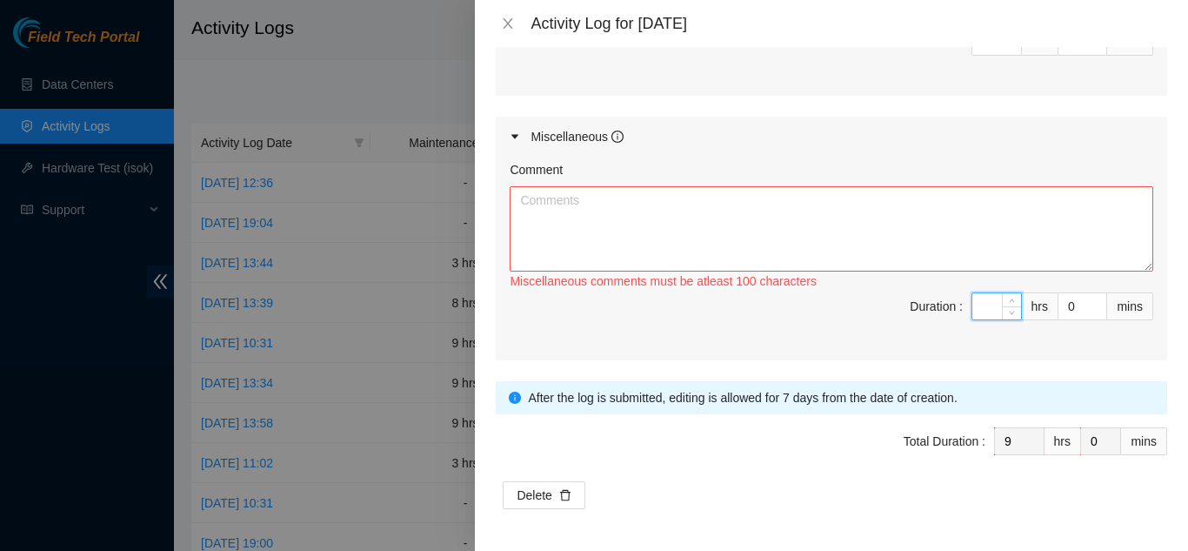
type input "5"
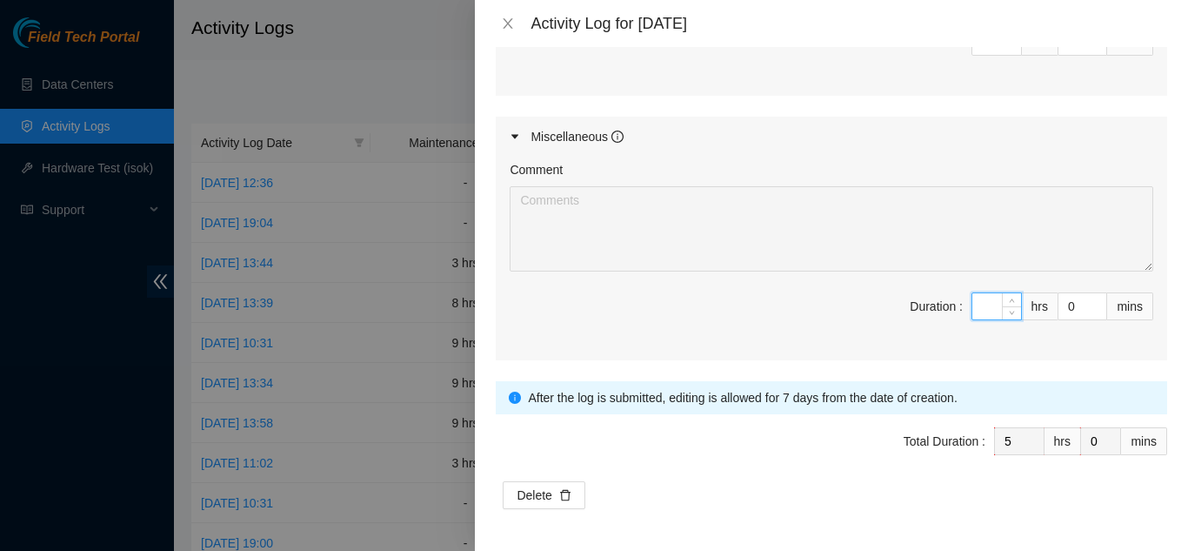
type input "3"
type input "8"
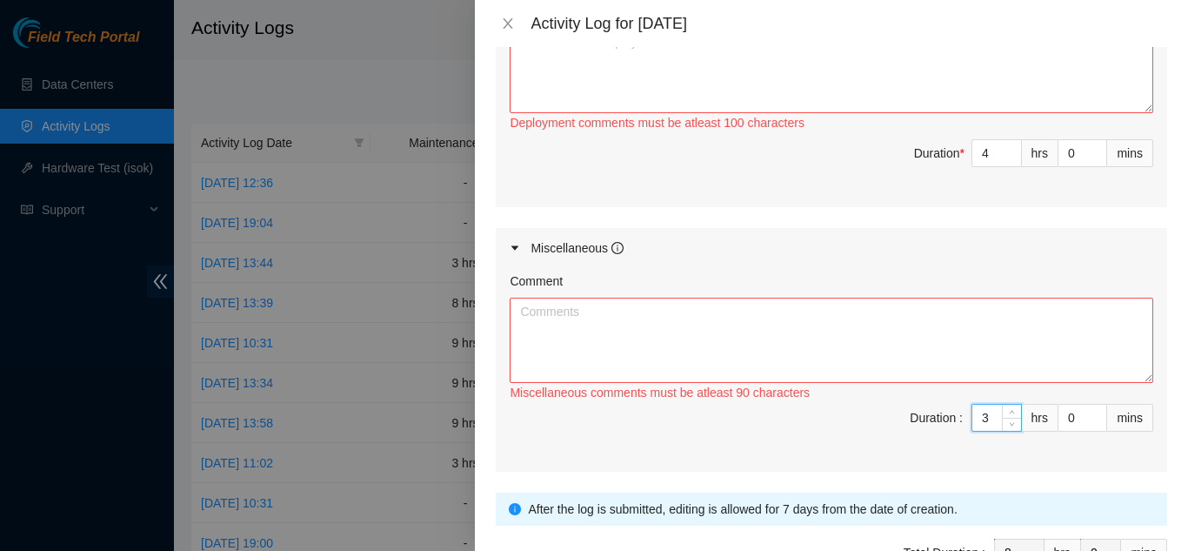
scroll to position [744, 0]
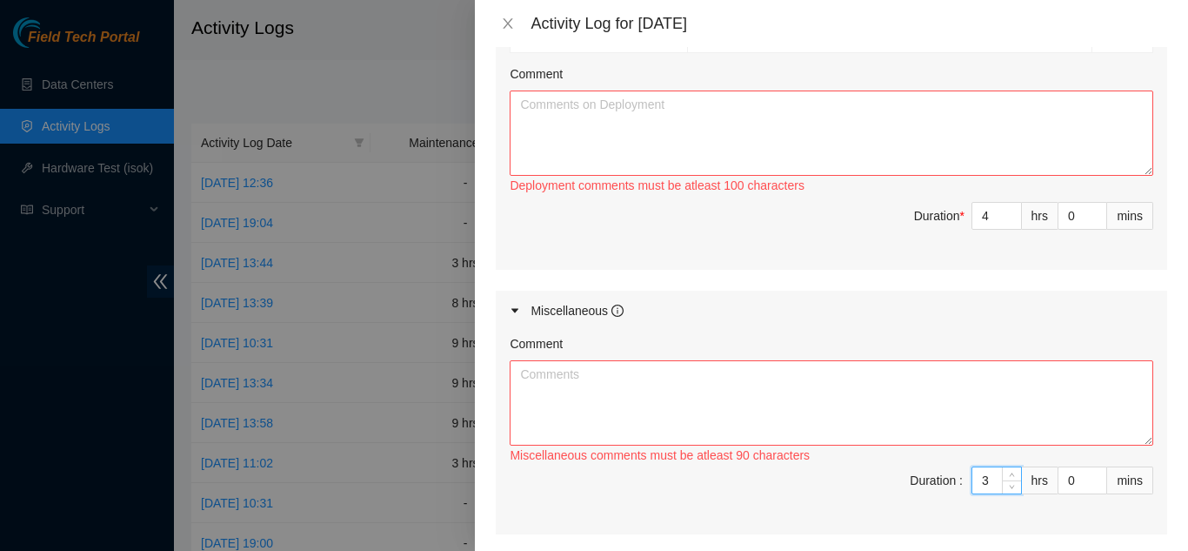
type input "3"
click at [621, 148] on textarea "Comment" at bounding box center [832, 132] width 644 height 85
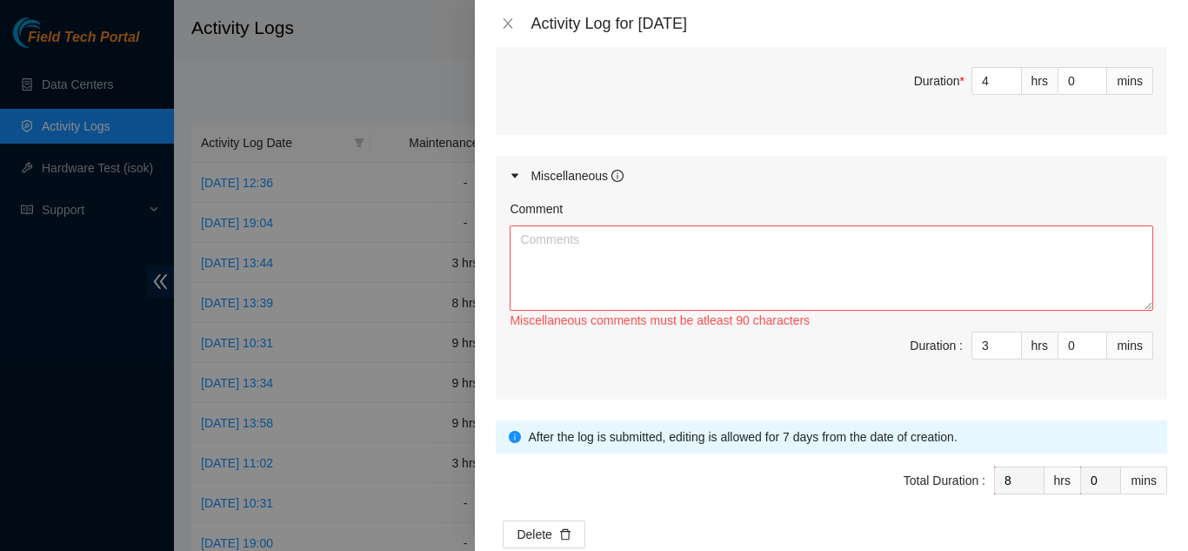
scroll to position [918, 0]
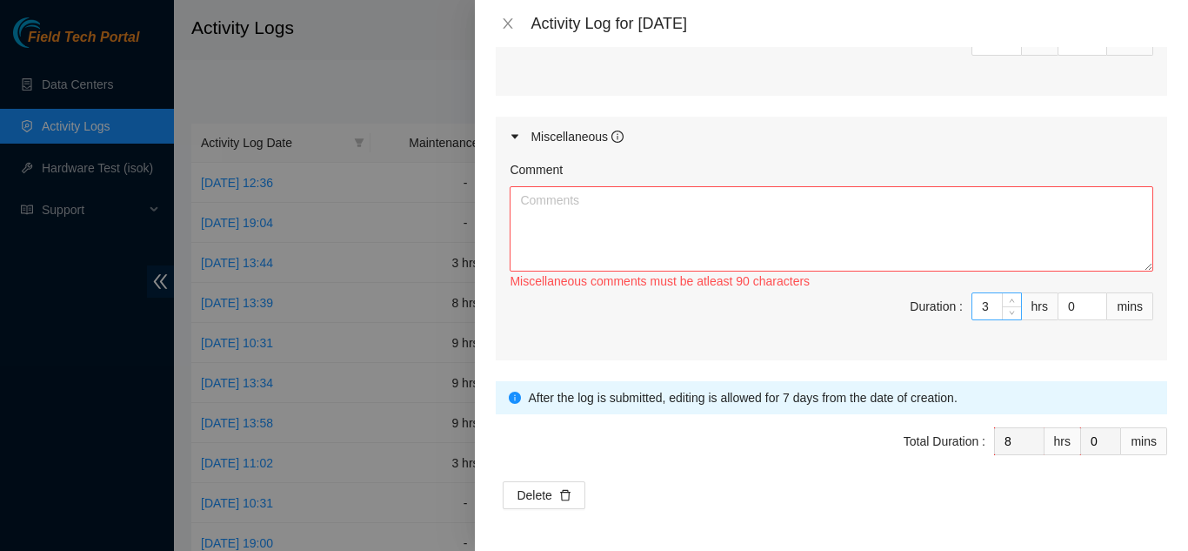
type textarea "Troubleshot issues with NIE Rearranged network cable at the front and back end …"
click at [972, 316] on input "3" at bounding box center [996, 306] width 49 height 26
type input "5"
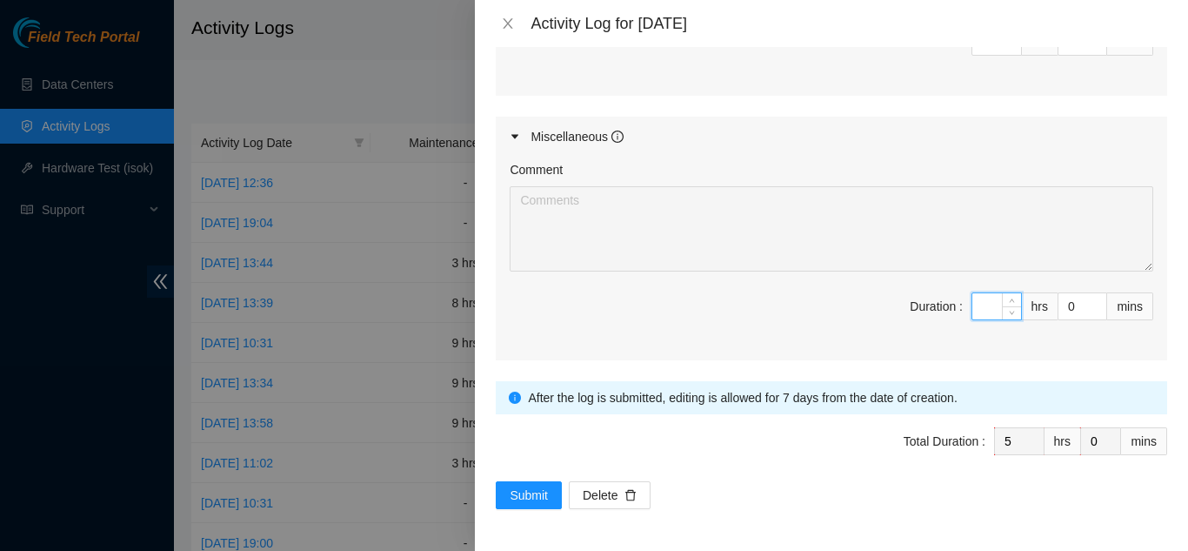
type input "5"
type input "10"
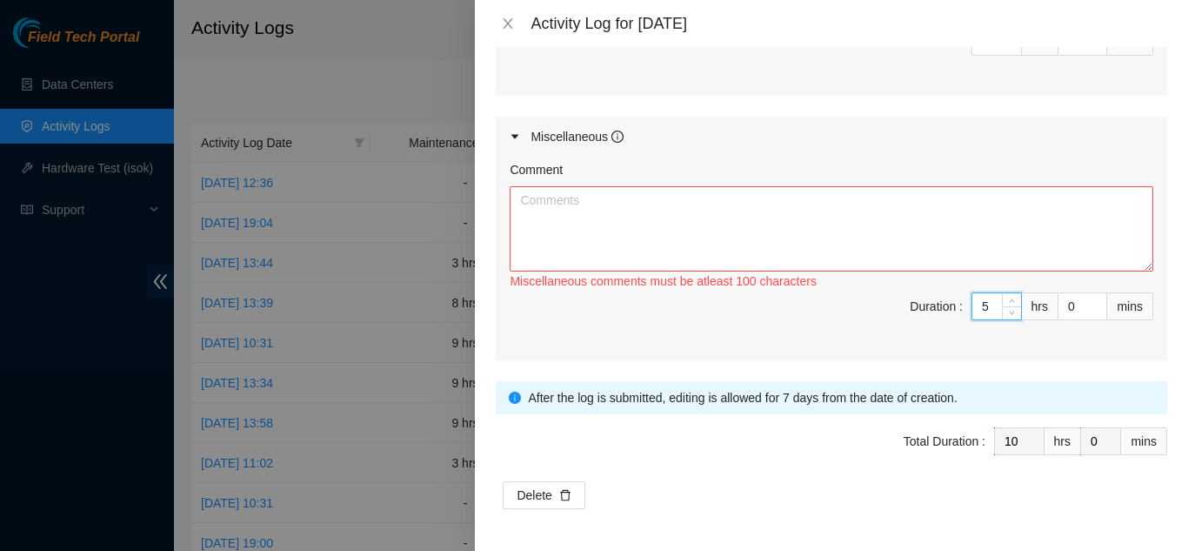
type input "5"
click at [713, 230] on textarea "Comment" at bounding box center [832, 228] width 644 height 85
type textarea "S"
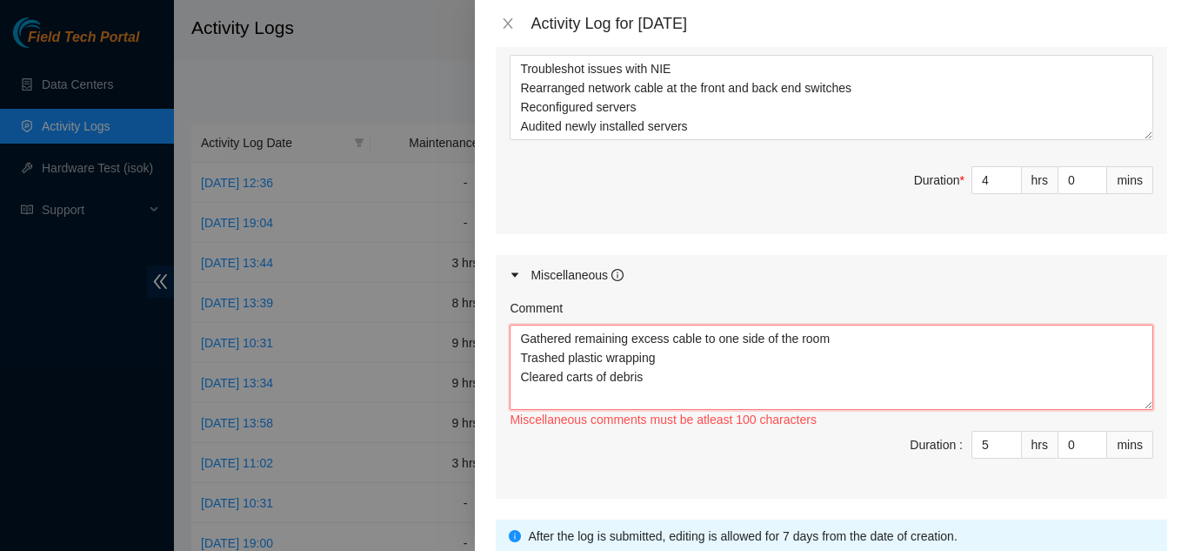
scroll to position [783, 0]
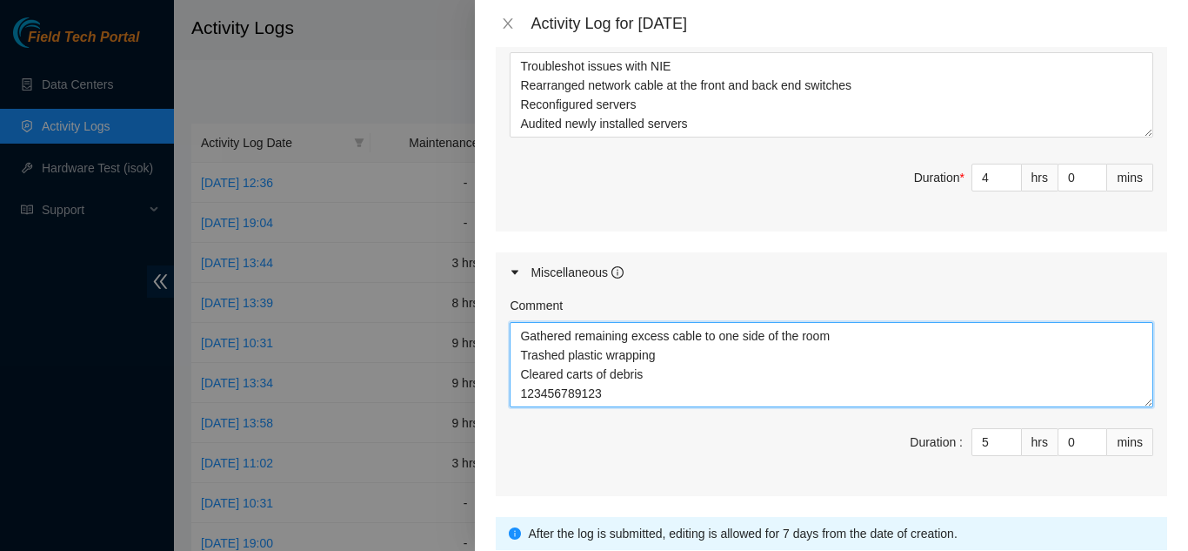
click at [654, 378] on textarea "Gathered remaining excess cable to one side of the room Trashed plastic wrappin…" at bounding box center [832, 364] width 644 height 85
click at [650, 388] on textarea "Gathered remaining excess cable to one side of the room Trashed plastic wrappin…" at bounding box center [832, 364] width 644 height 85
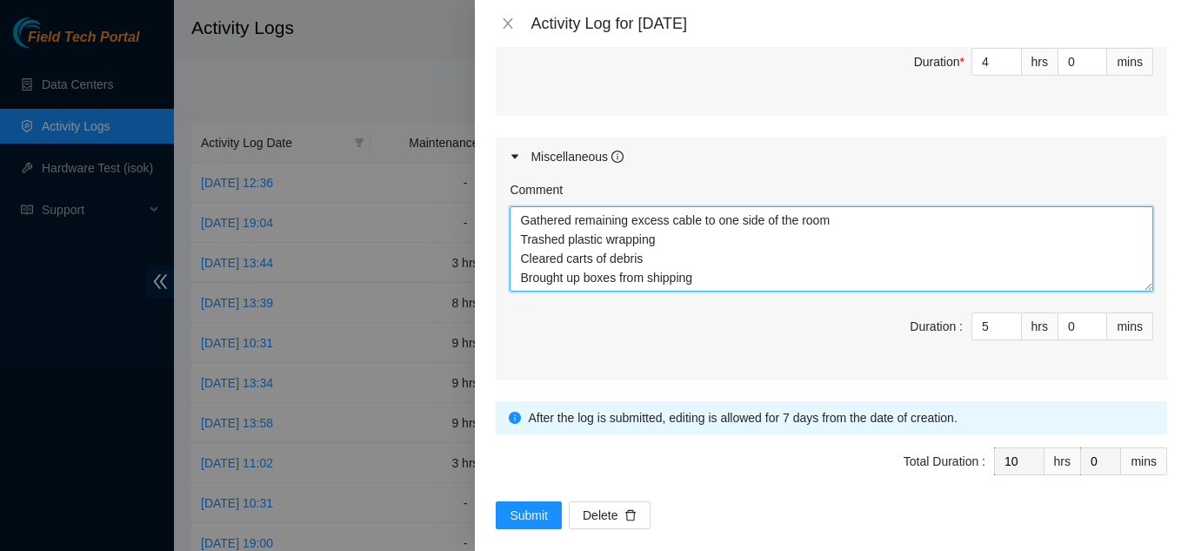
scroll to position [918, 0]
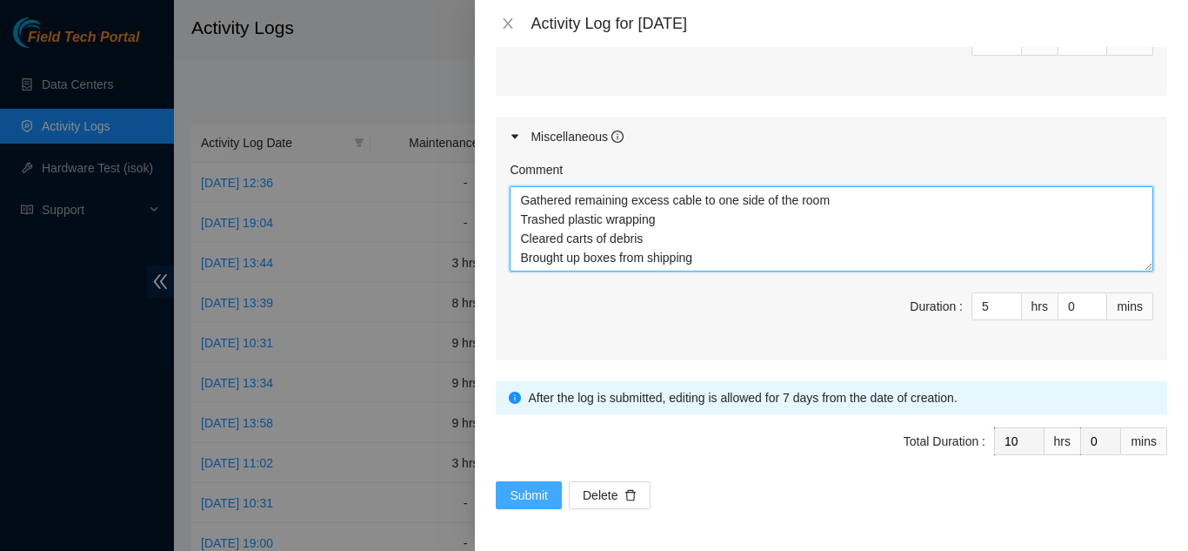
type textarea "Gathered remaining excess cable to one side of the room Trashed plastic wrappin…"
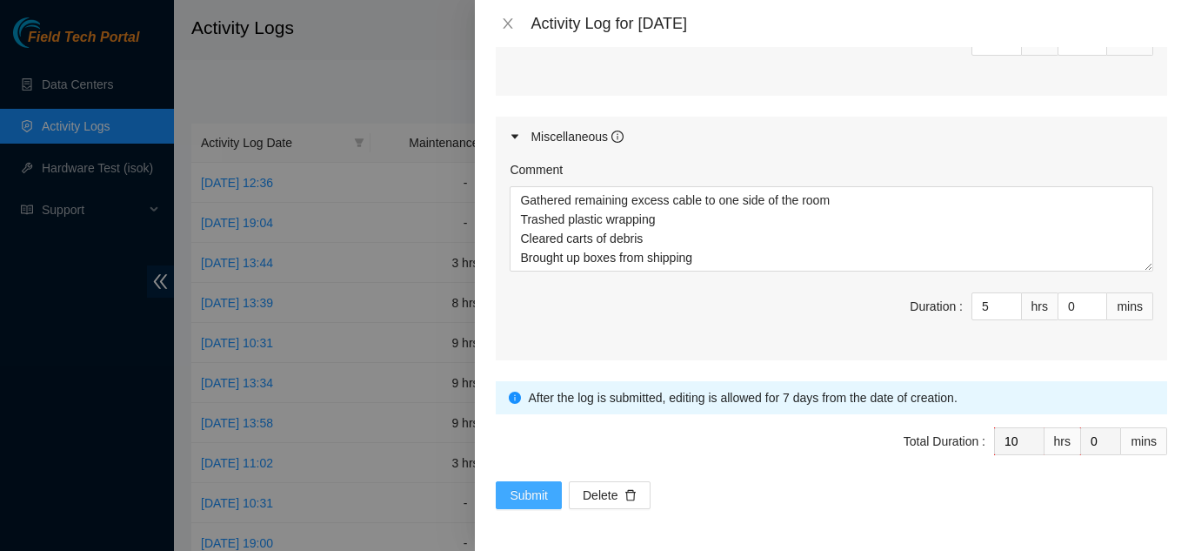
click at [507, 495] on button "Submit" at bounding box center [529, 495] width 66 height 28
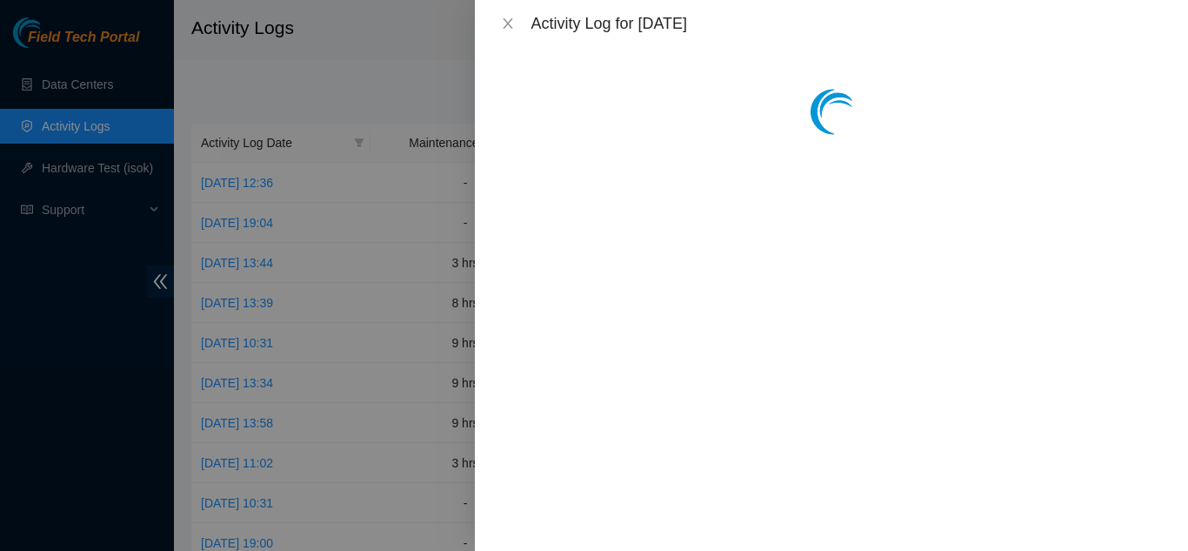
scroll to position [0, 0]
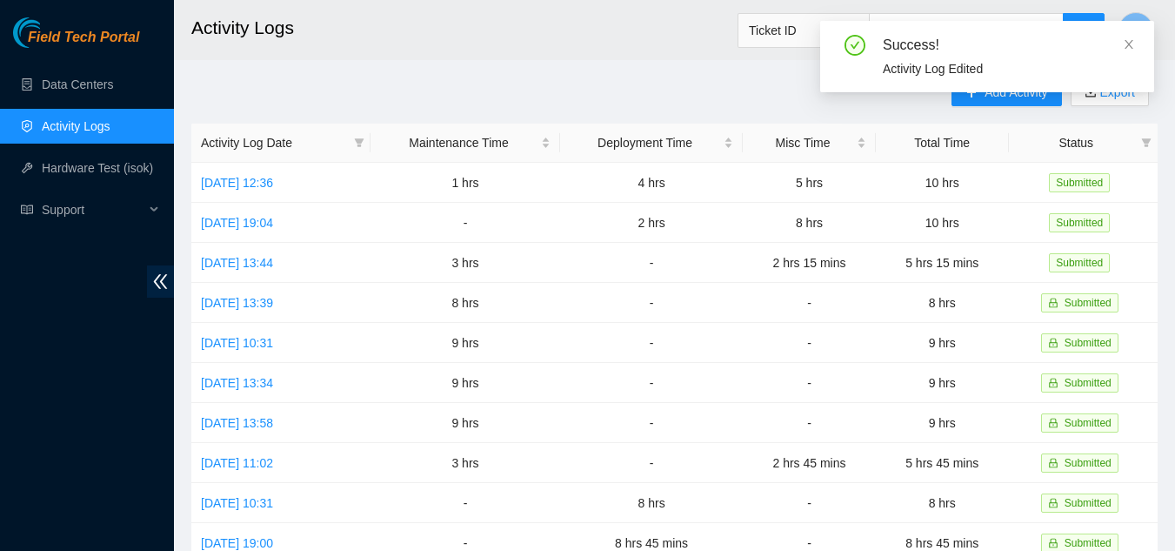
drag, startPoint x: 1124, startPoint y: 41, endPoint x: 1139, endPoint y: 47, distance: 16.8
click at [1124, 41] on icon "close" at bounding box center [1129, 44] width 12 height 12
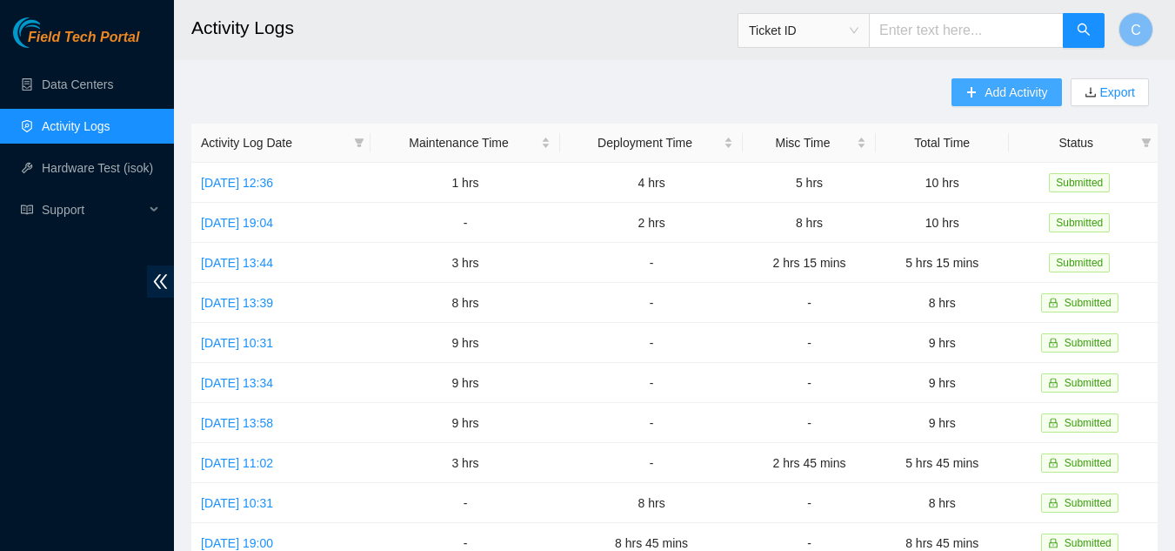
click at [984, 90] on span "Add Activity" at bounding box center [1015, 92] width 63 height 19
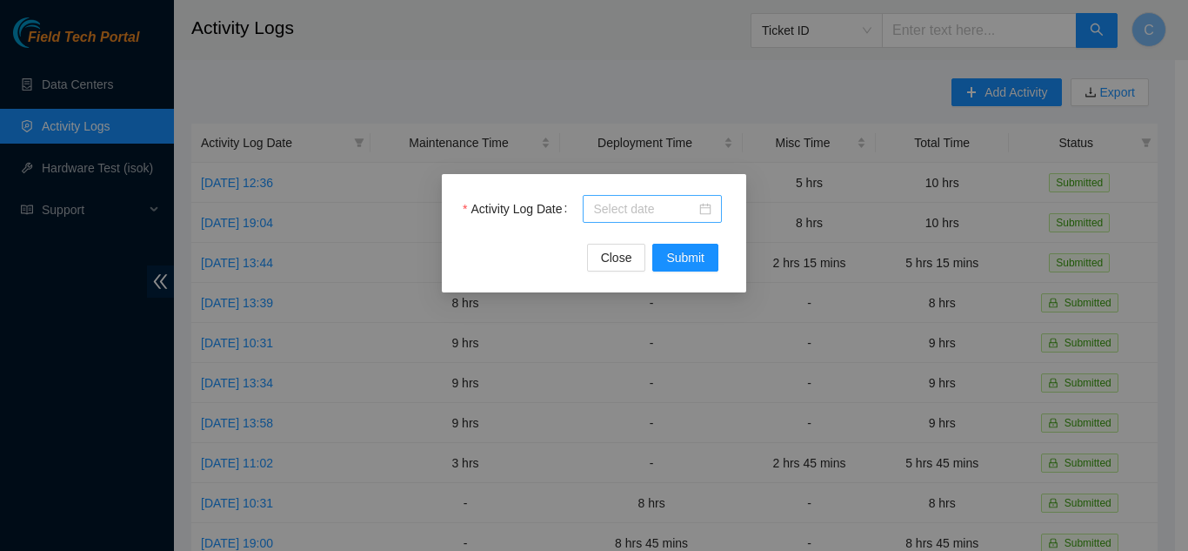
click at [631, 208] on input "Activity Log Date" at bounding box center [644, 208] width 103 height 19
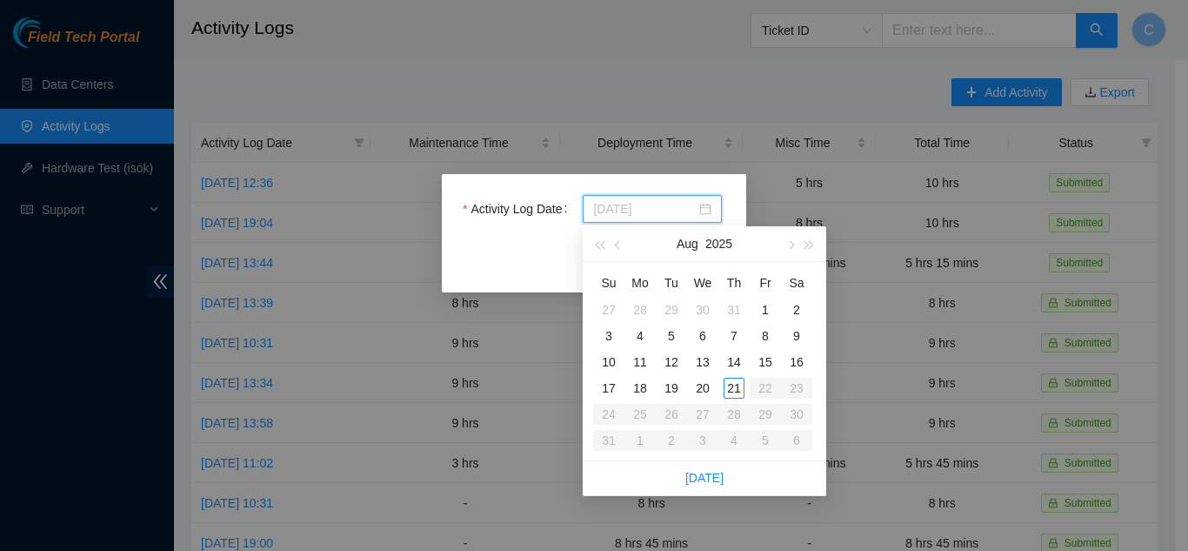
type input "2025-08-21"
click at [737, 389] on div "21" at bounding box center [734, 387] width 21 height 21
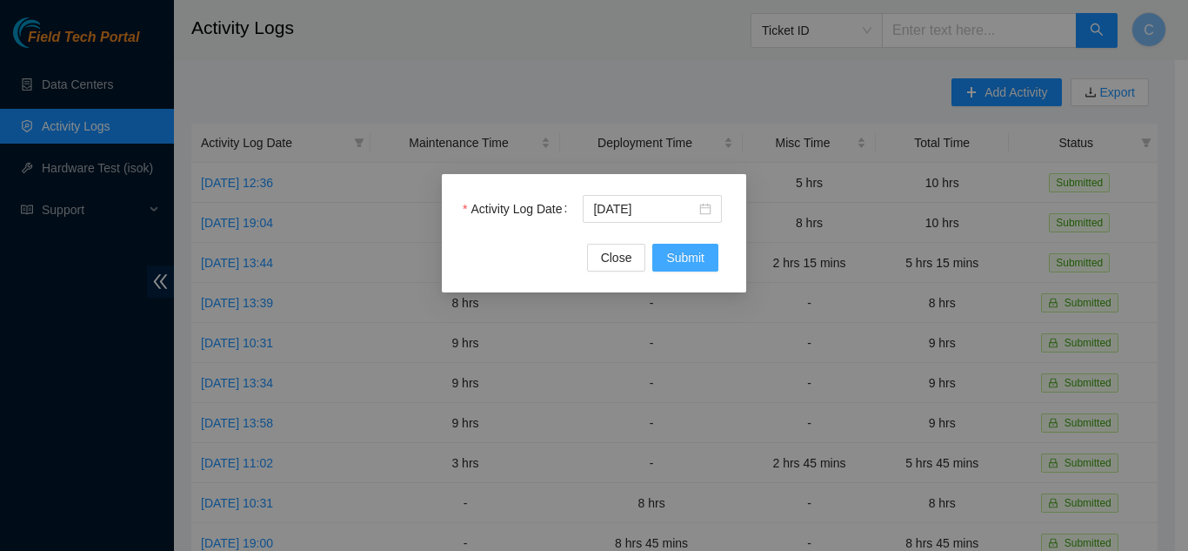
click at [707, 258] on button "Submit" at bounding box center [685, 258] width 66 height 28
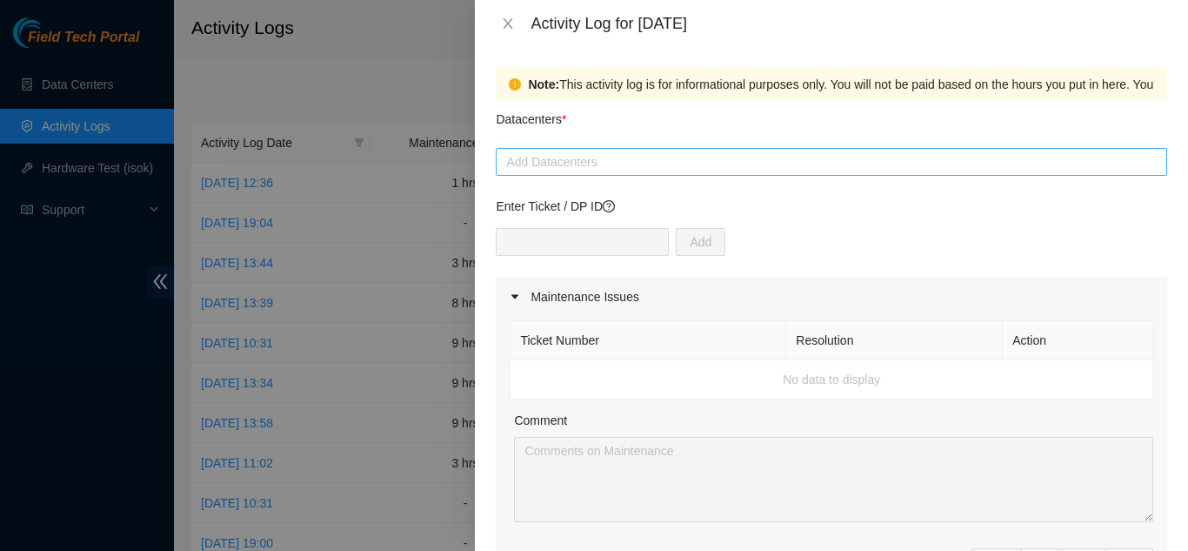
click at [590, 168] on div at bounding box center [831, 161] width 663 height 21
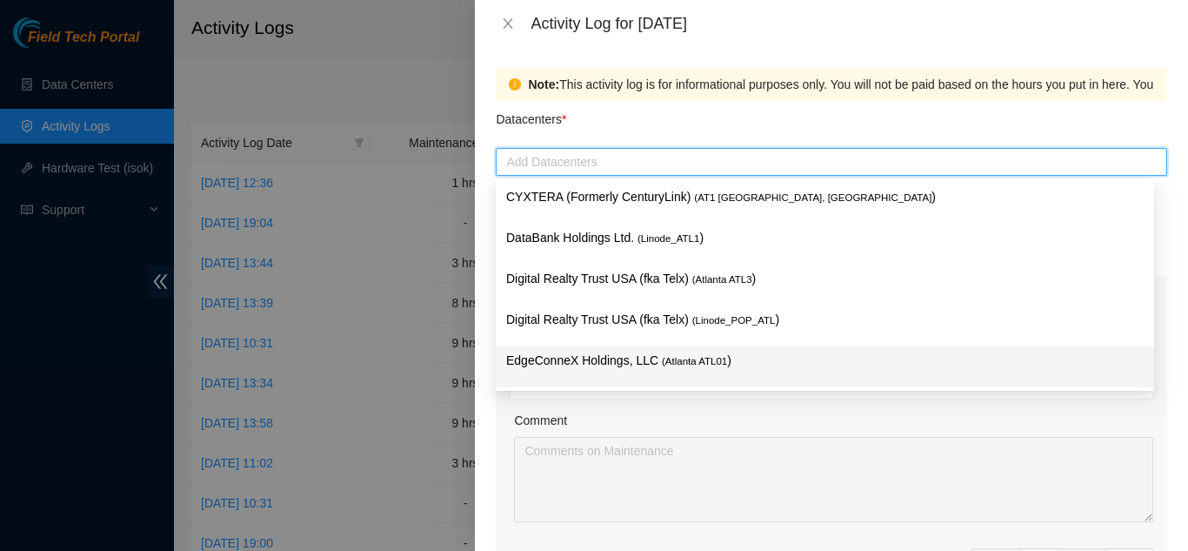
click at [584, 355] on p "EdgeConneX Holdings, LLC ( Atlanta ATL01 )" at bounding box center [824, 360] width 637 height 20
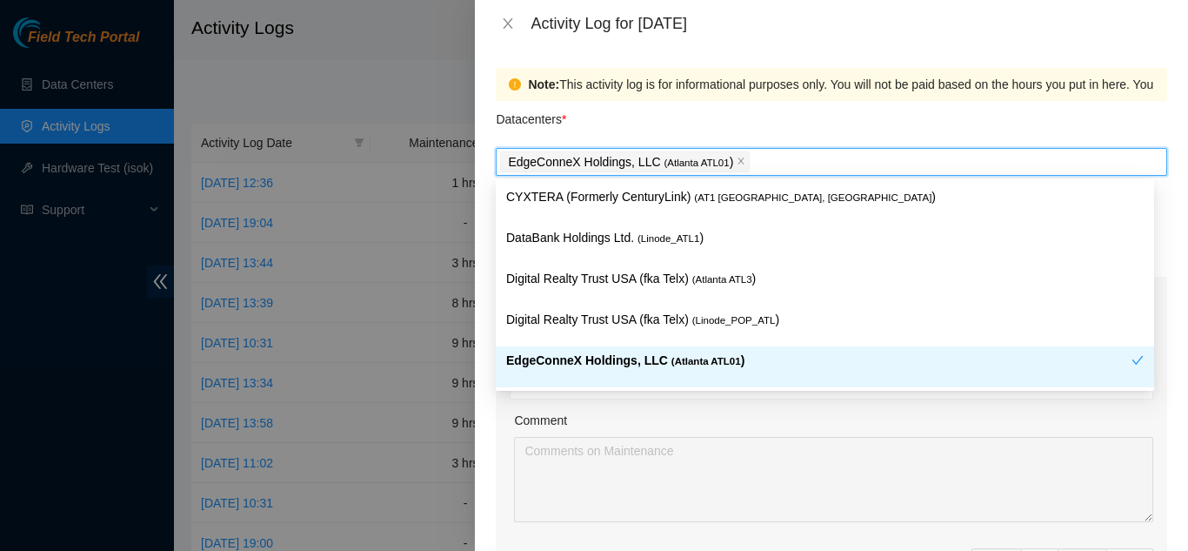
click at [912, 422] on div "Comment" at bounding box center [833, 423] width 639 height 26
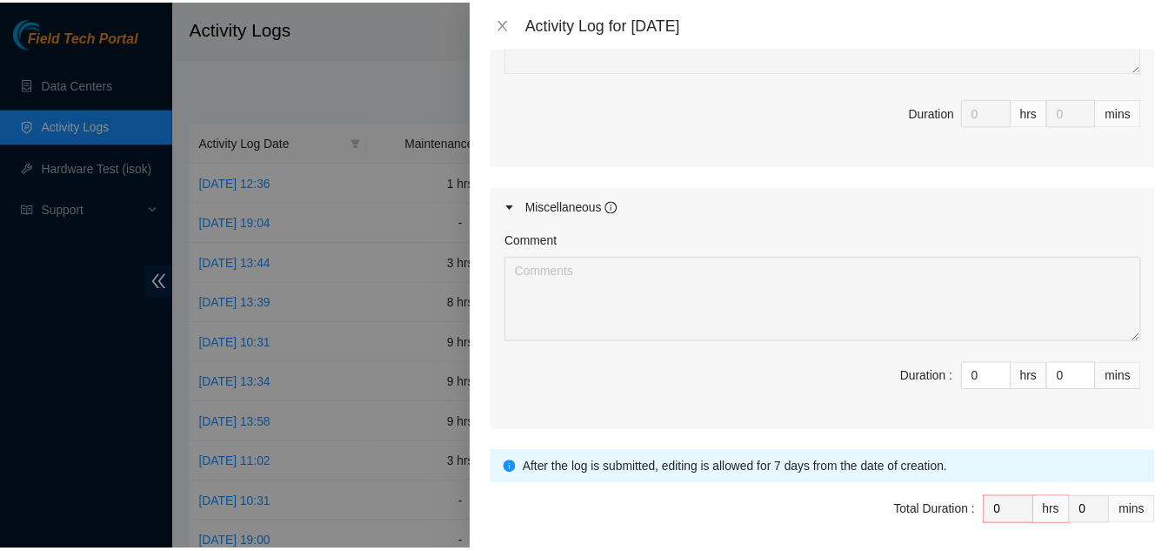
scroll to position [880, 0]
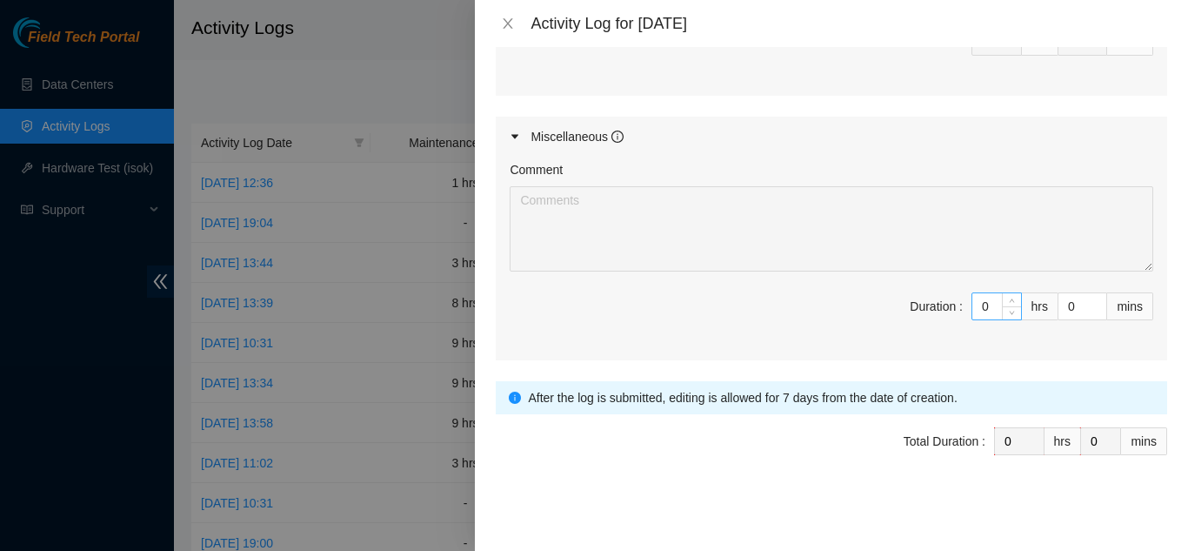
click at [978, 307] on input "0" at bounding box center [996, 306] width 49 height 26
type input "10"
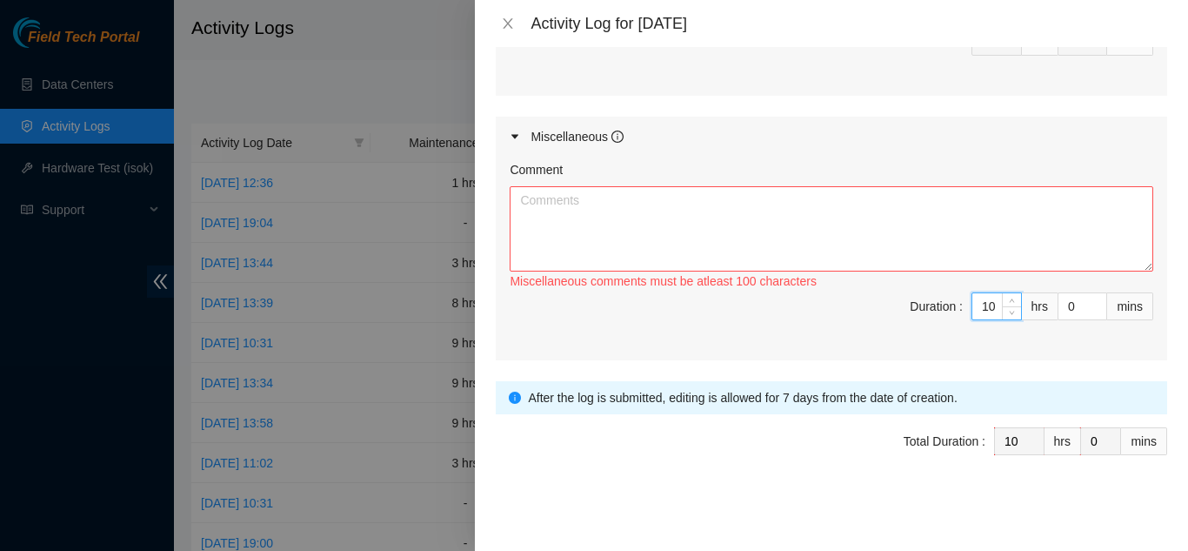
type input "10"
click at [812, 211] on textarea "Comment" at bounding box center [832, 228] width 644 height 85
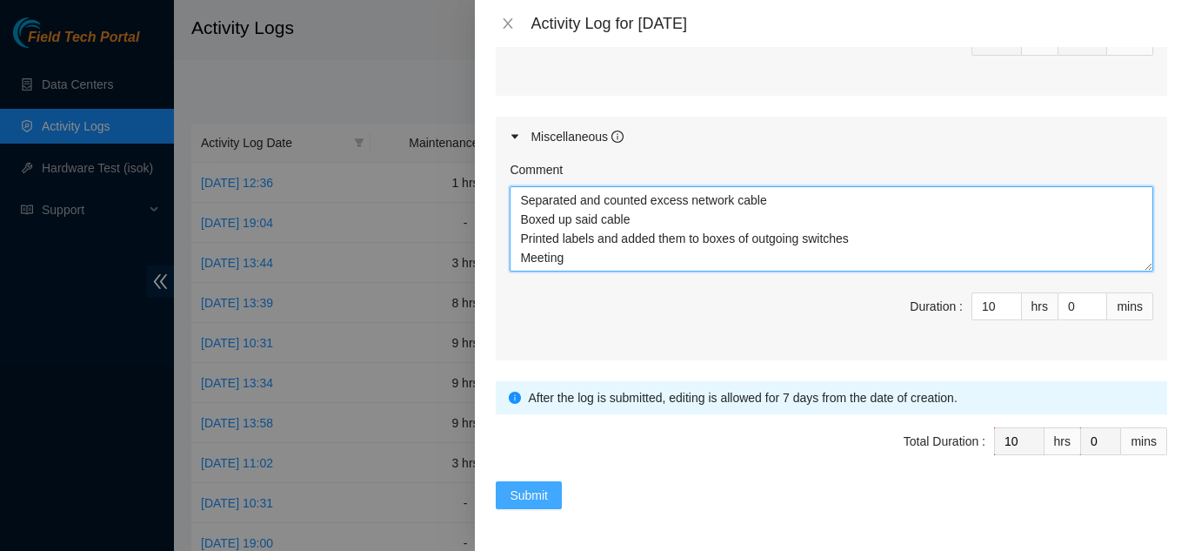
type textarea "Separated and counted excess network cable Boxed up said cable Printed labels a…"
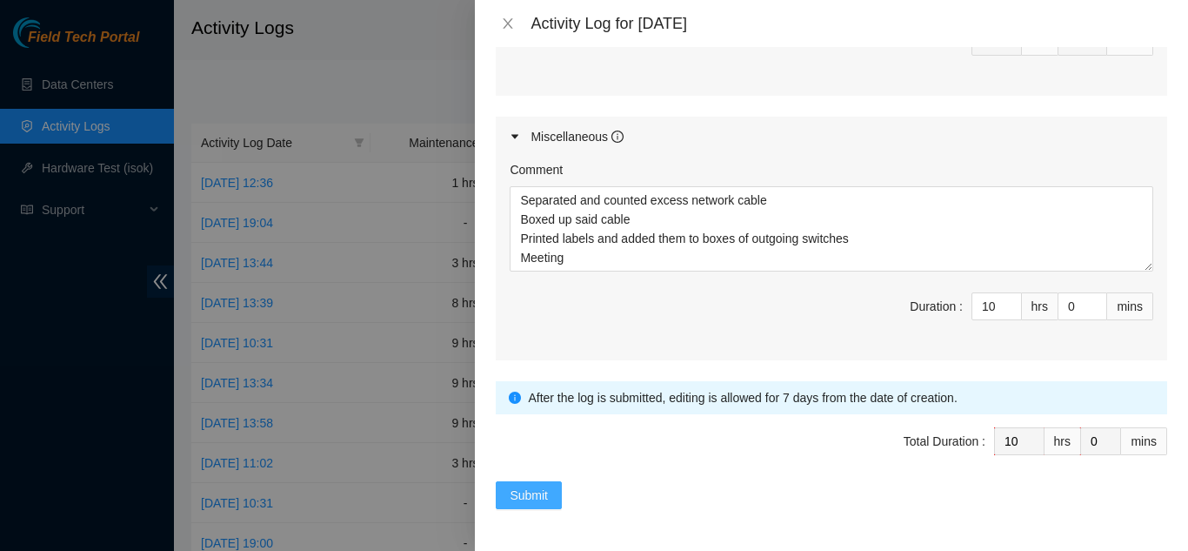
click at [531, 498] on span "Submit" at bounding box center [529, 494] width 38 height 19
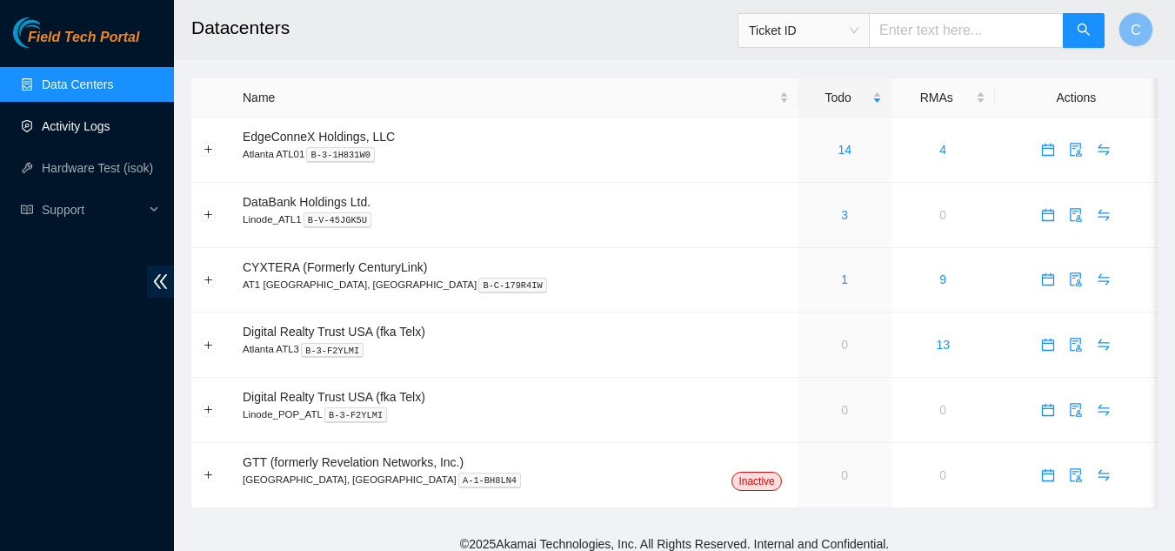
click at [110, 133] on link "Activity Logs" at bounding box center [76, 126] width 69 height 14
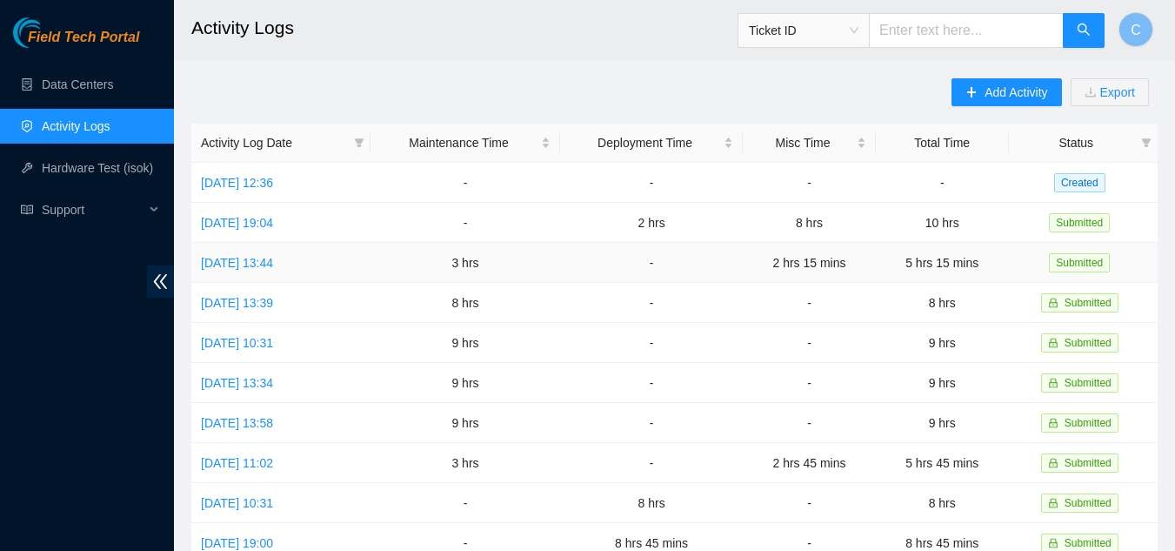
click at [250, 270] on td "Fri, 15 Aug 2025 13:44" at bounding box center [280, 263] width 179 height 40
click at [256, 304] on link "Thu, 14 Aug 2025 13:39" at bounding box center [237, 303] width 72 height 14
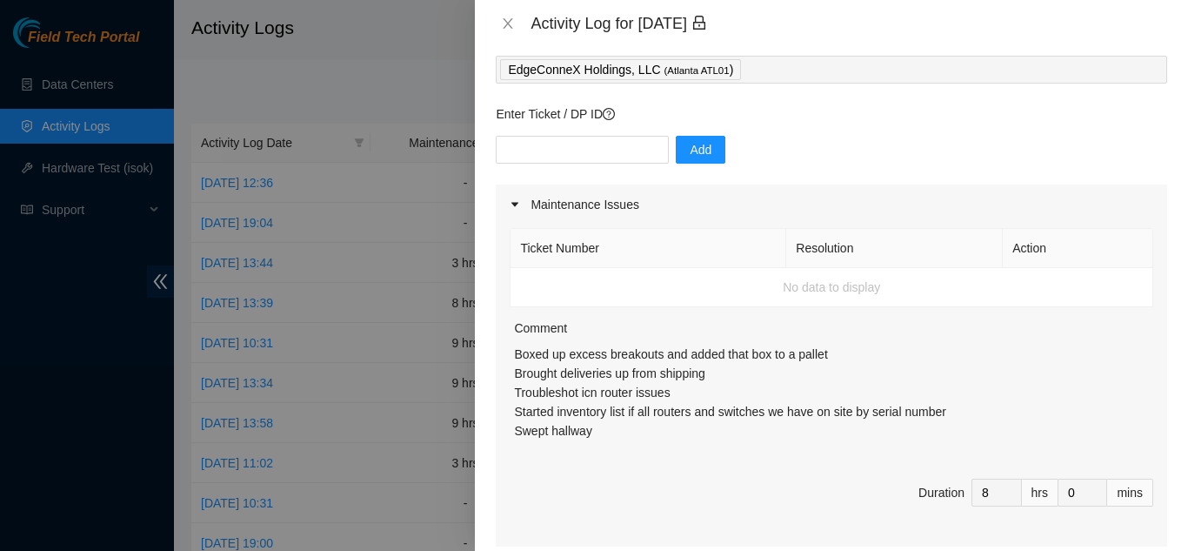
scroll to position [174, 0]
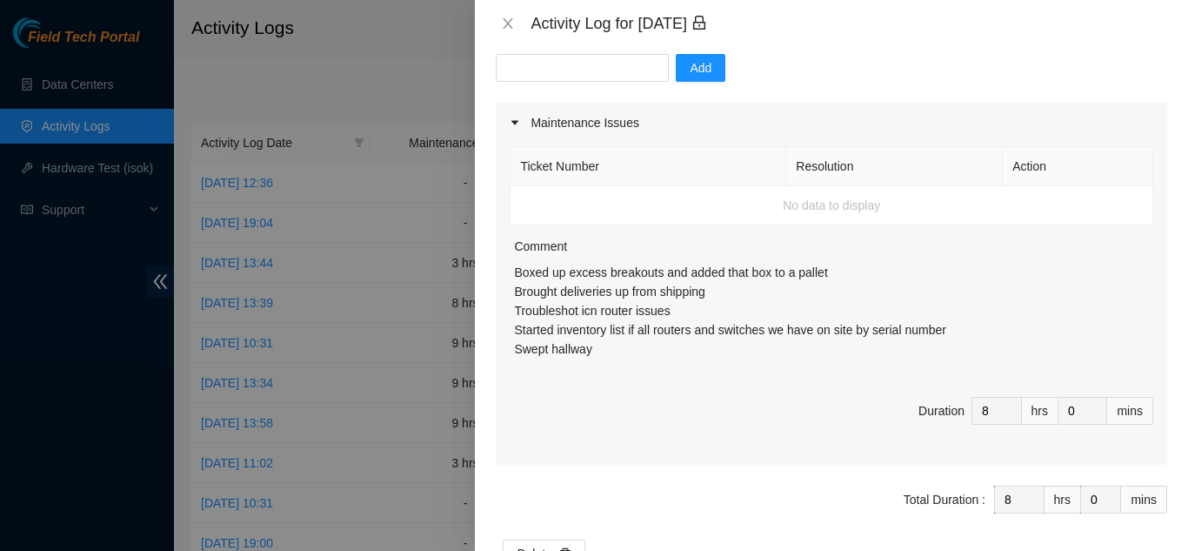
click at [512, 32] on div "Activity Log for 14-08-2025" at bounding box center [831, 23] width 671 height 19
click at [504, 28] on icon "close" at bounding box center [509, 23] width 10 height 10
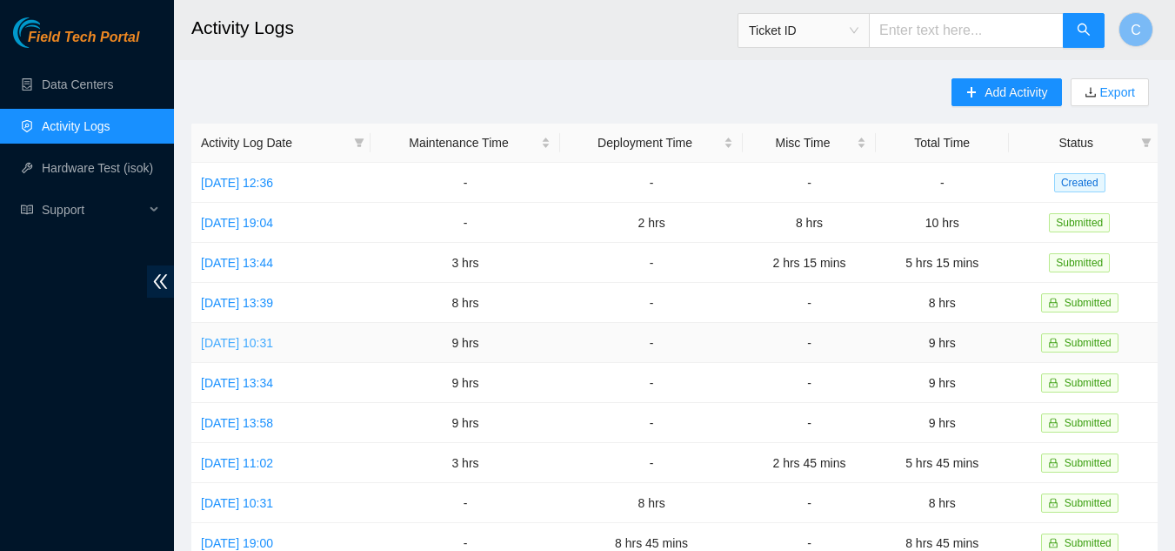
click at [273, 337] on link "Wed, 13 Aug 2025 10:31" at bounding box center [237, 343] width 72 height 14
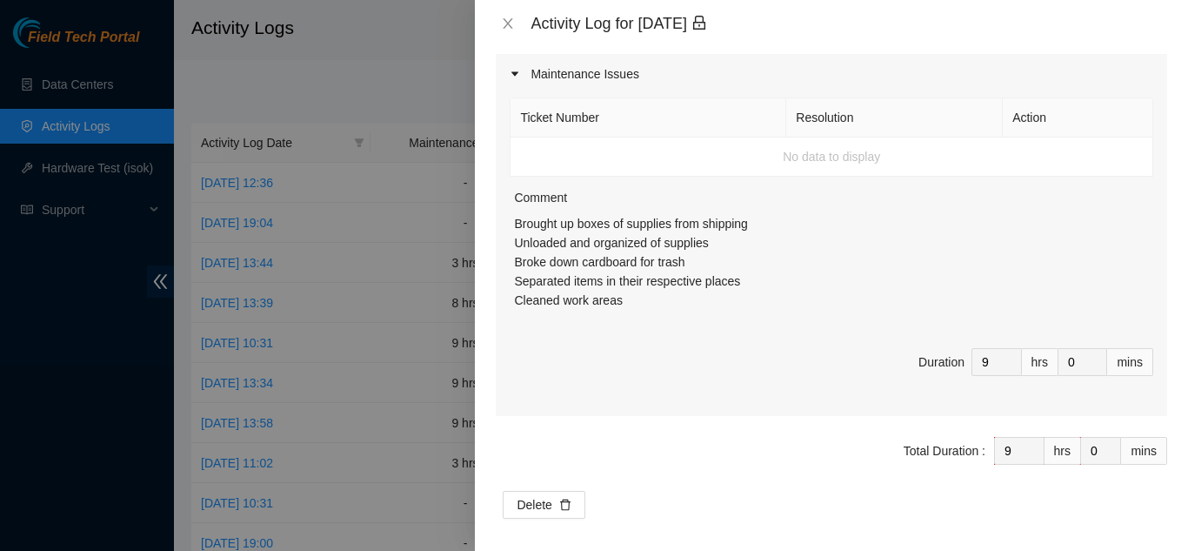
scroll to position [232, 0]
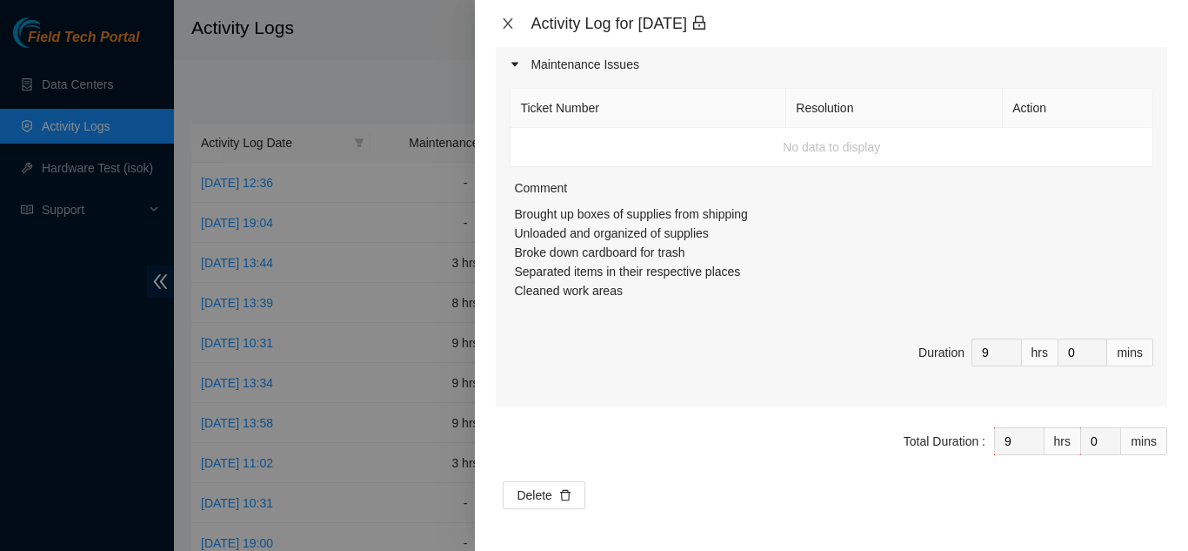
click at [507, 26] on icon "close" at bounding box center [508, 24] width 14 height 14
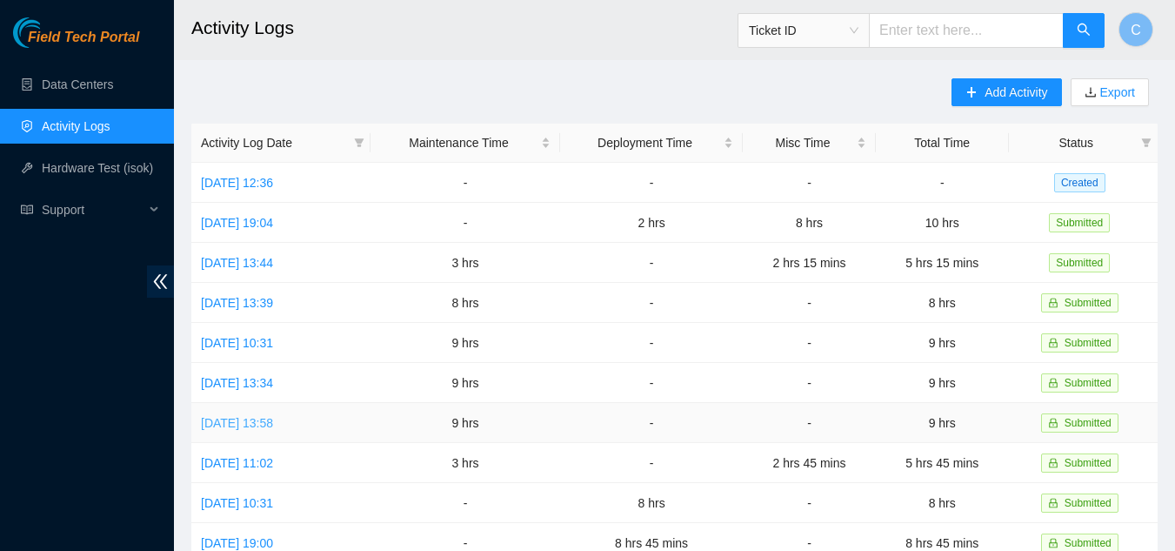
click at [262, 419] on link "Mon, 11 Aug 2025 13:58" at bounding box center [237, 423] width 72 height 14
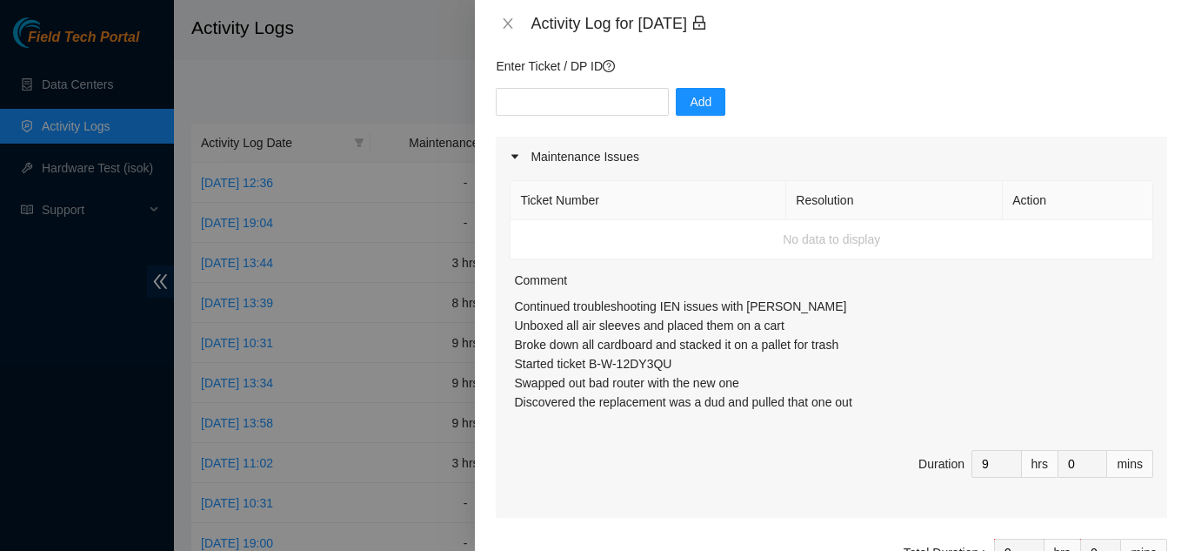
scroll to position [174, 0]
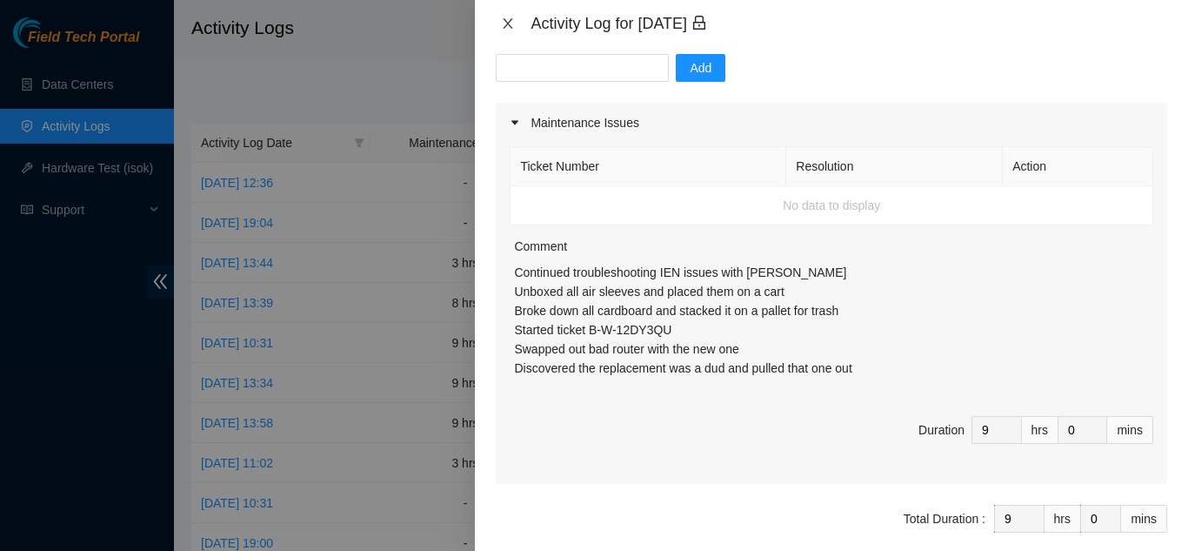
click at [513, 18] on icon "close" at bounding box center [508, 24] width 14 height 14
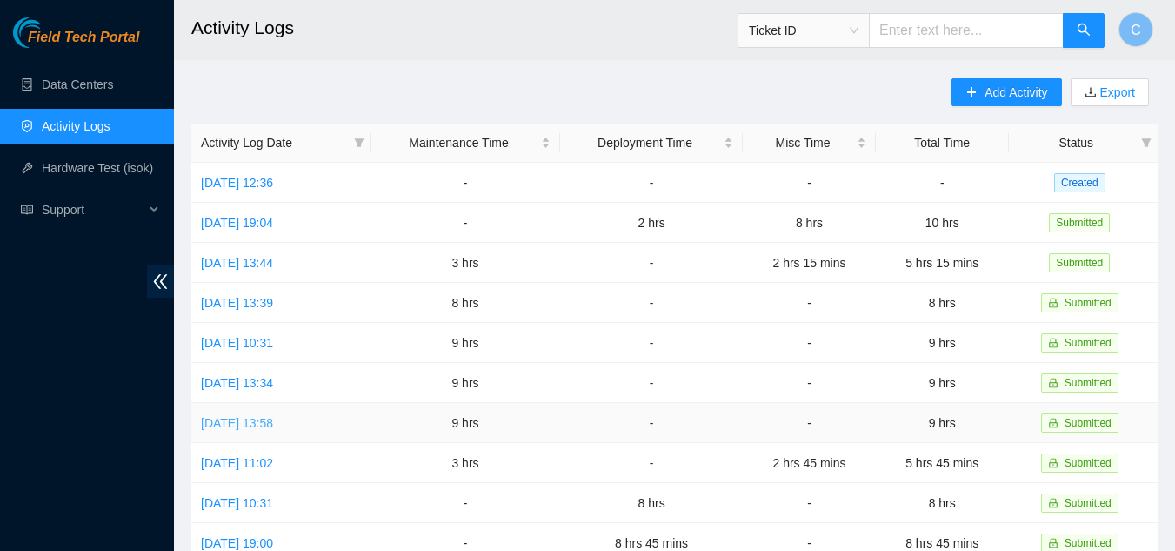
click at [241, 416] on link "Mon, 11 Aug 2025 13:58" at bounding box center [237, 423] width 72 height 14
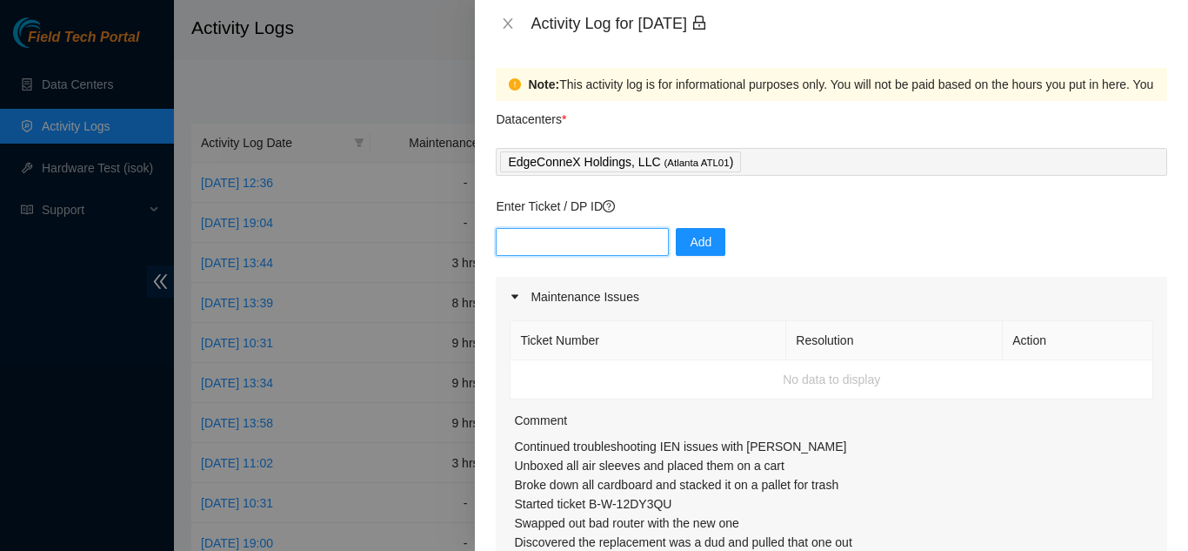
click at [568, 235] on input "text" at bounding box center [582, 242] width 173 height 28
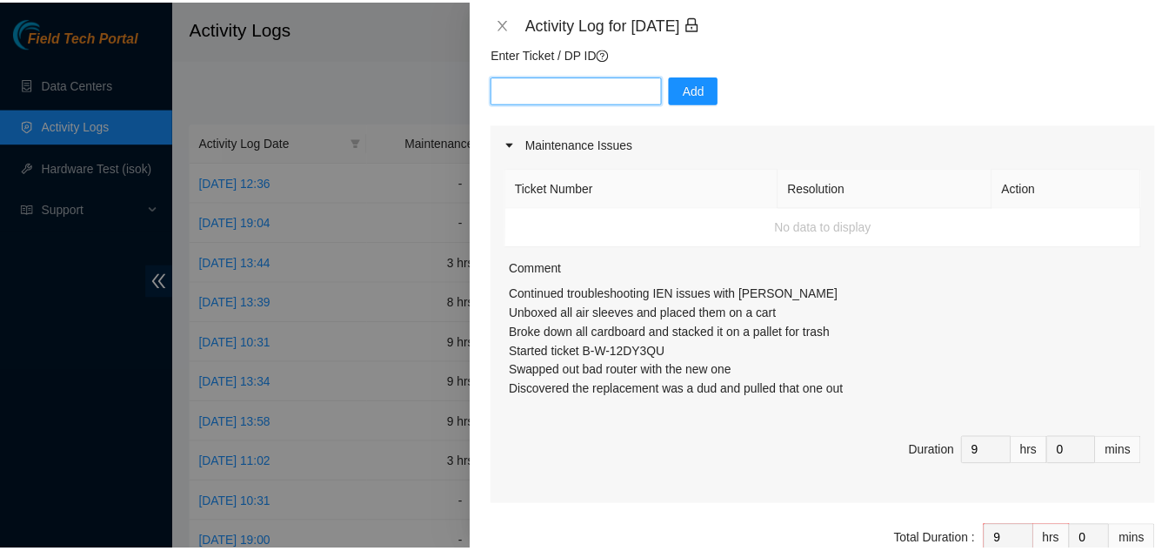
scroll to position [251, 0]
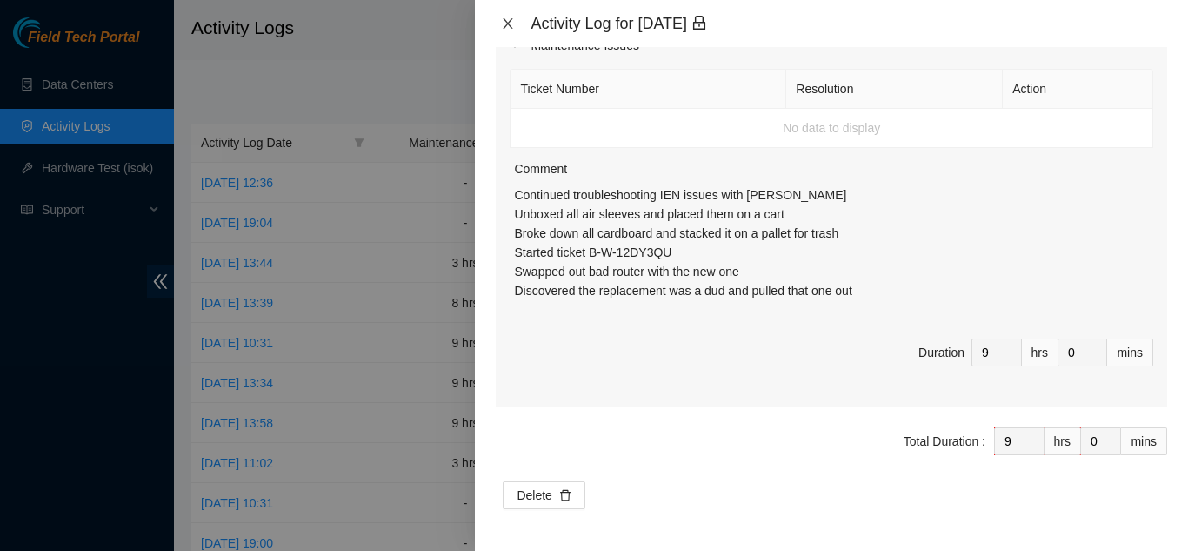
click at [506, 25] on icon "close" at bounding box center [509, 23] width 10 height 10
